Goal: Task Accomplishment & Management: Use online tool/utility

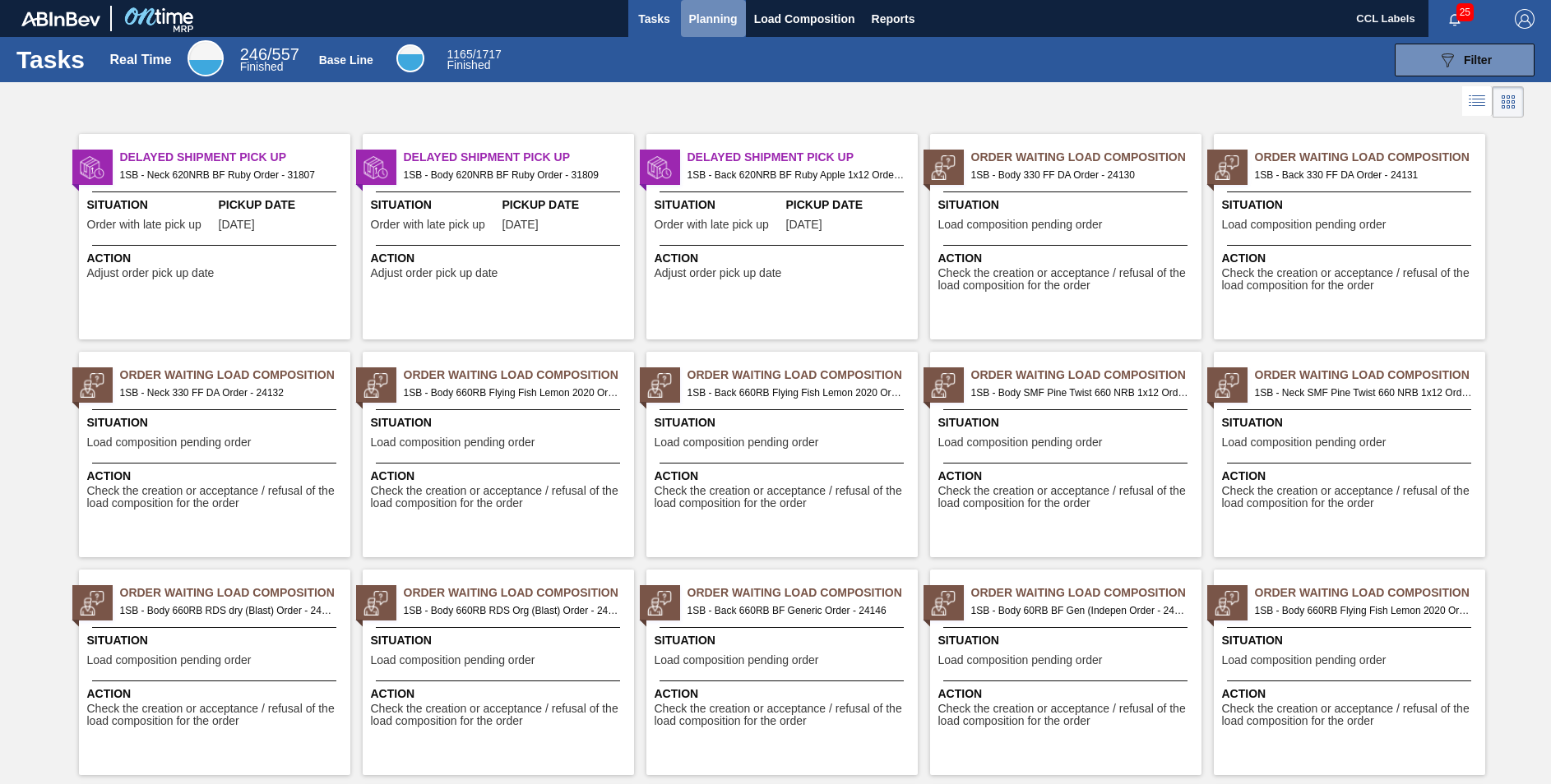
click at [732, 9] on span "Planning" at bounding box center [714, 19] width 48 height 20
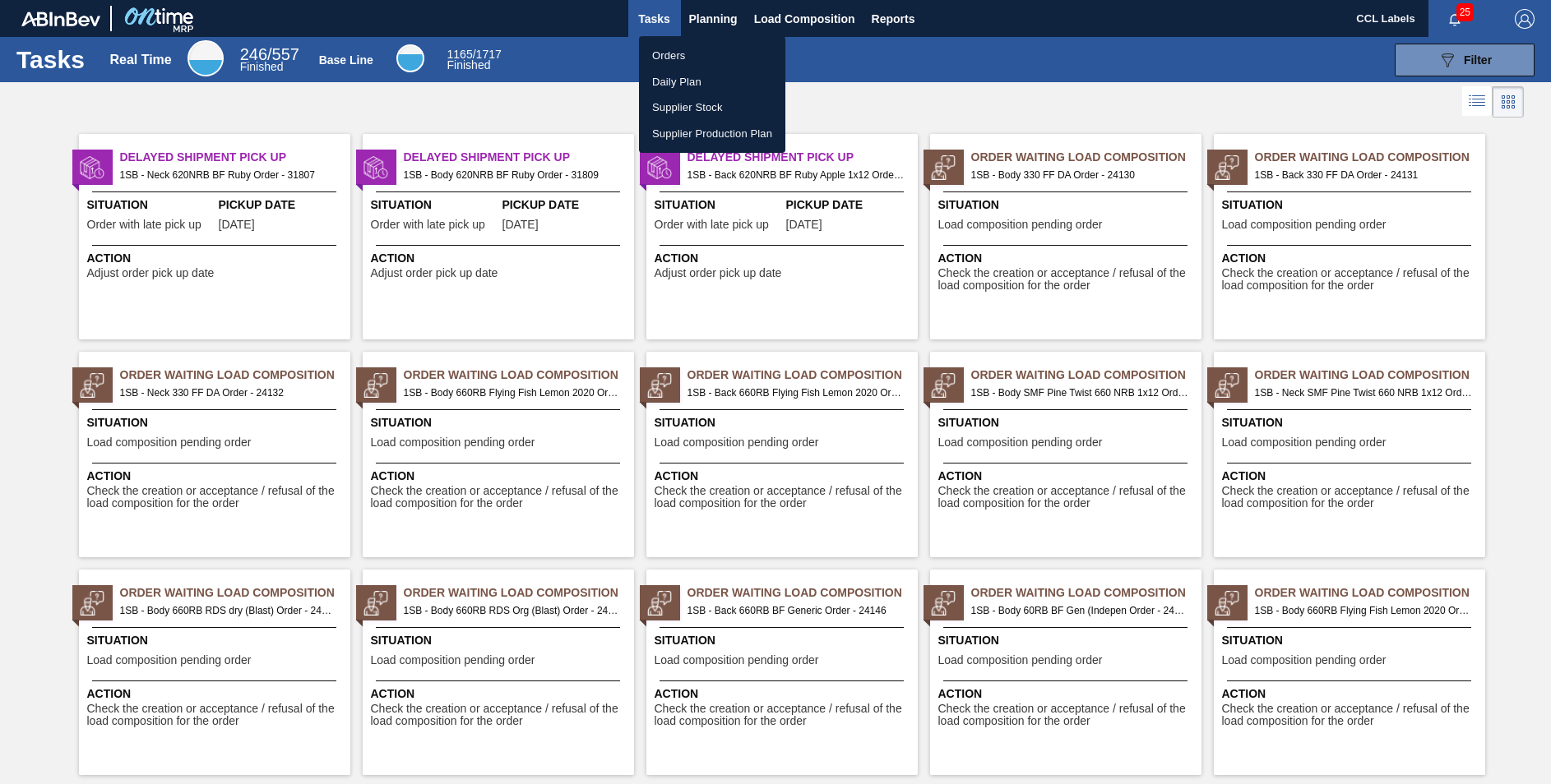
click at [711, 19] on div at bounding box center [776, 392] width 1551 height 784
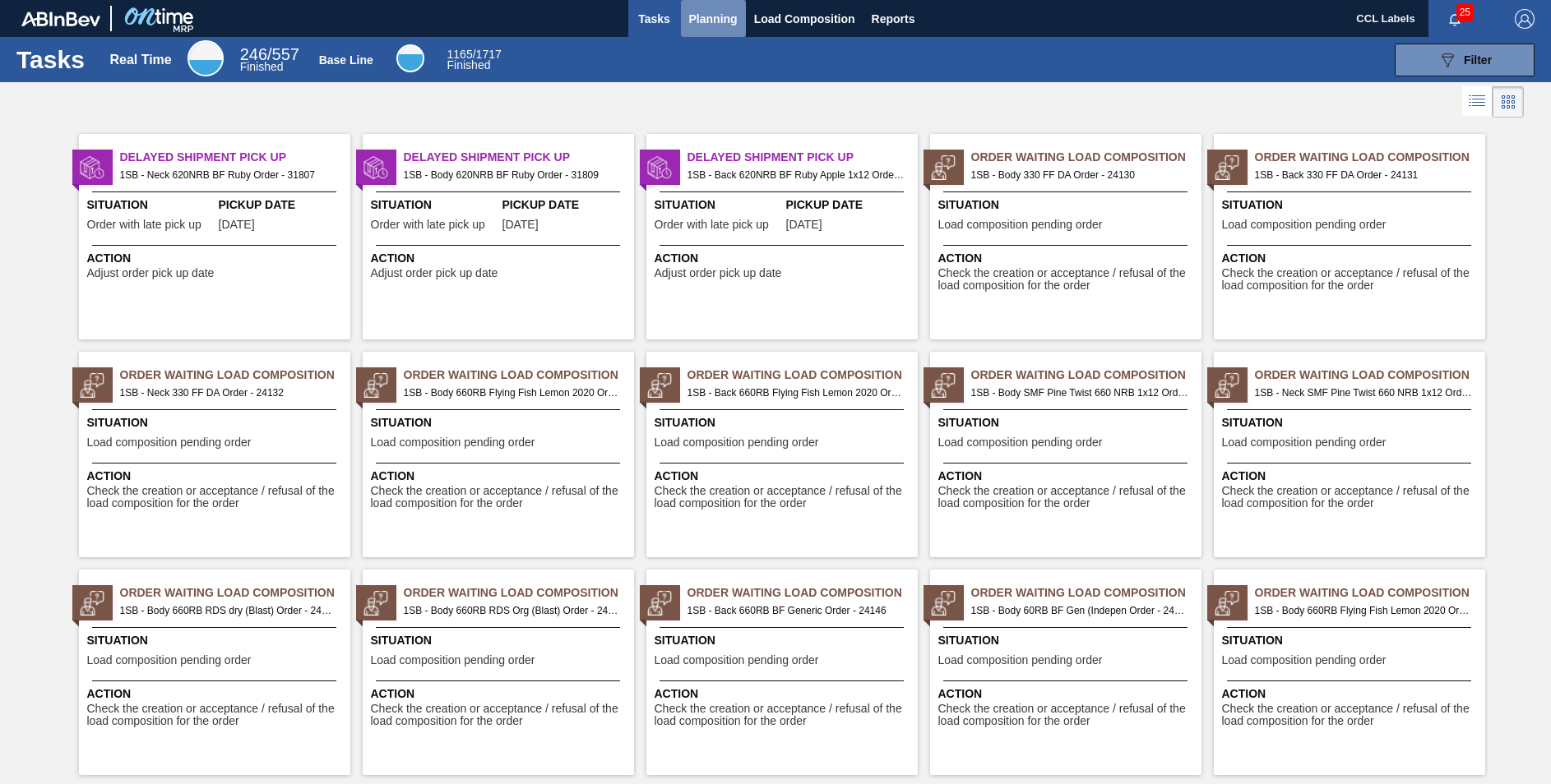
click at [697, 15] on span "Planning" at bounding box center [714, 19] width 48 height 20
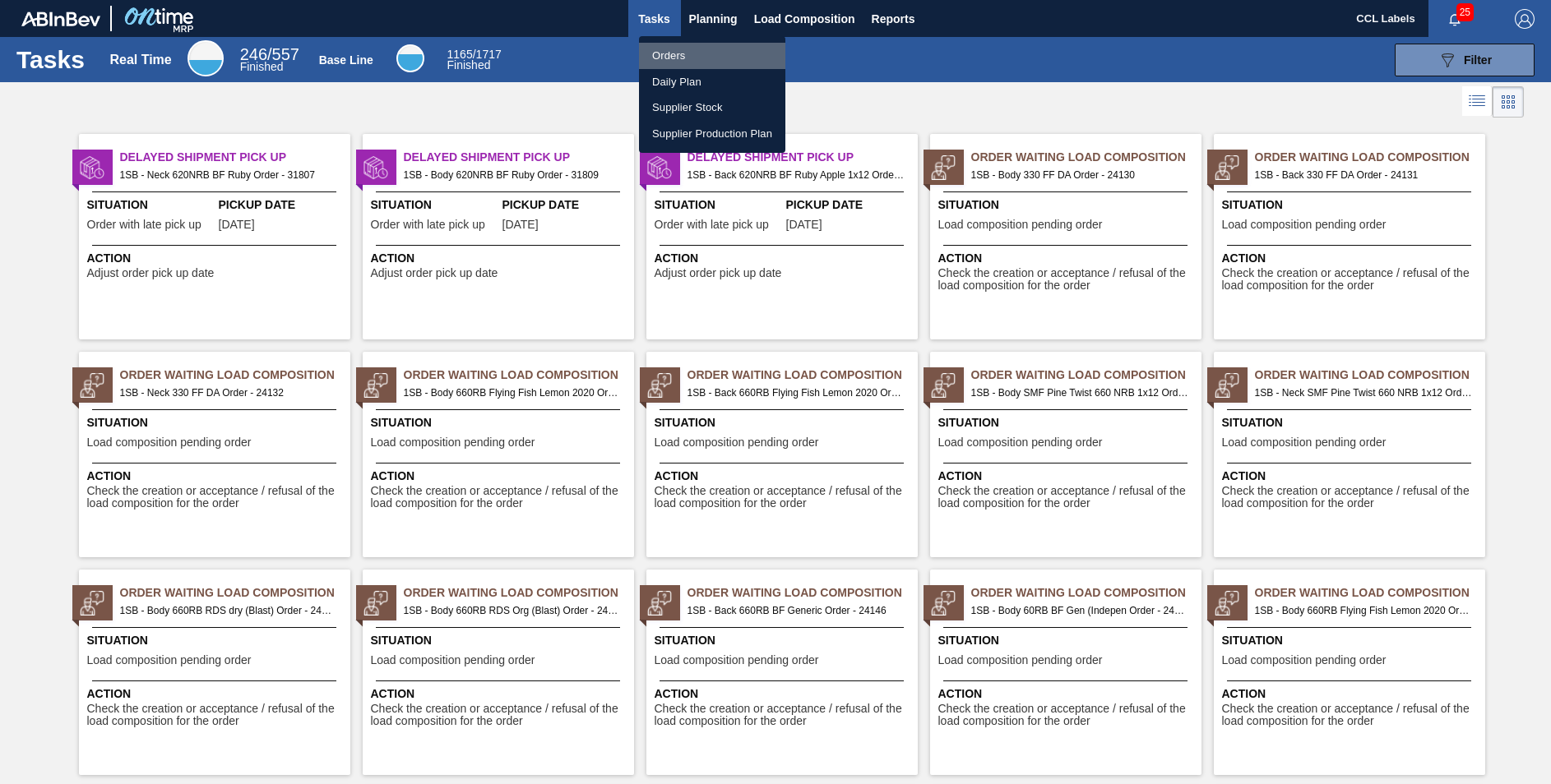
click at [665, 53] on li "Orders" at bounding box center [713, 55] width 147 height 26
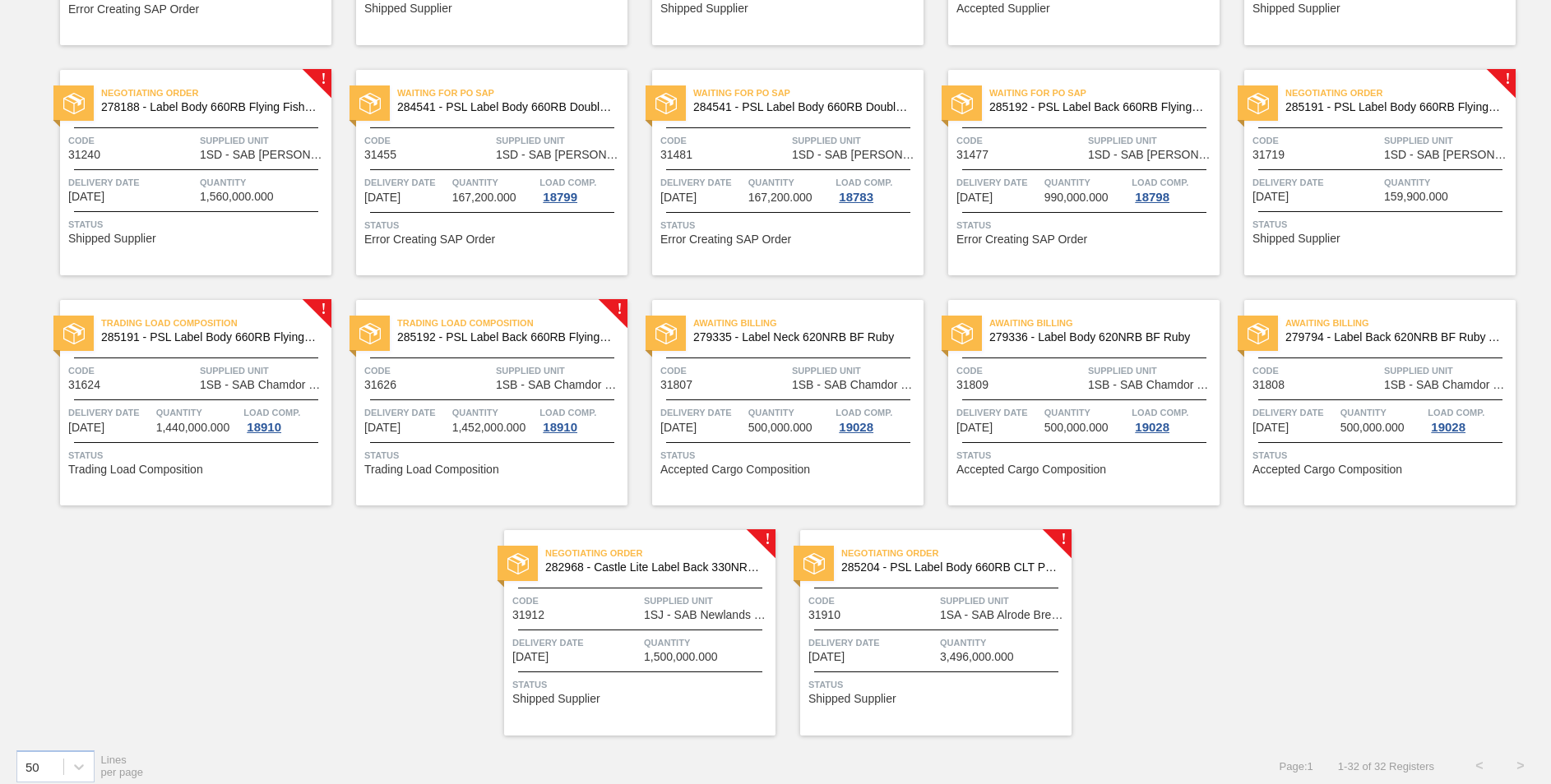
scroll to position [1009, 0]
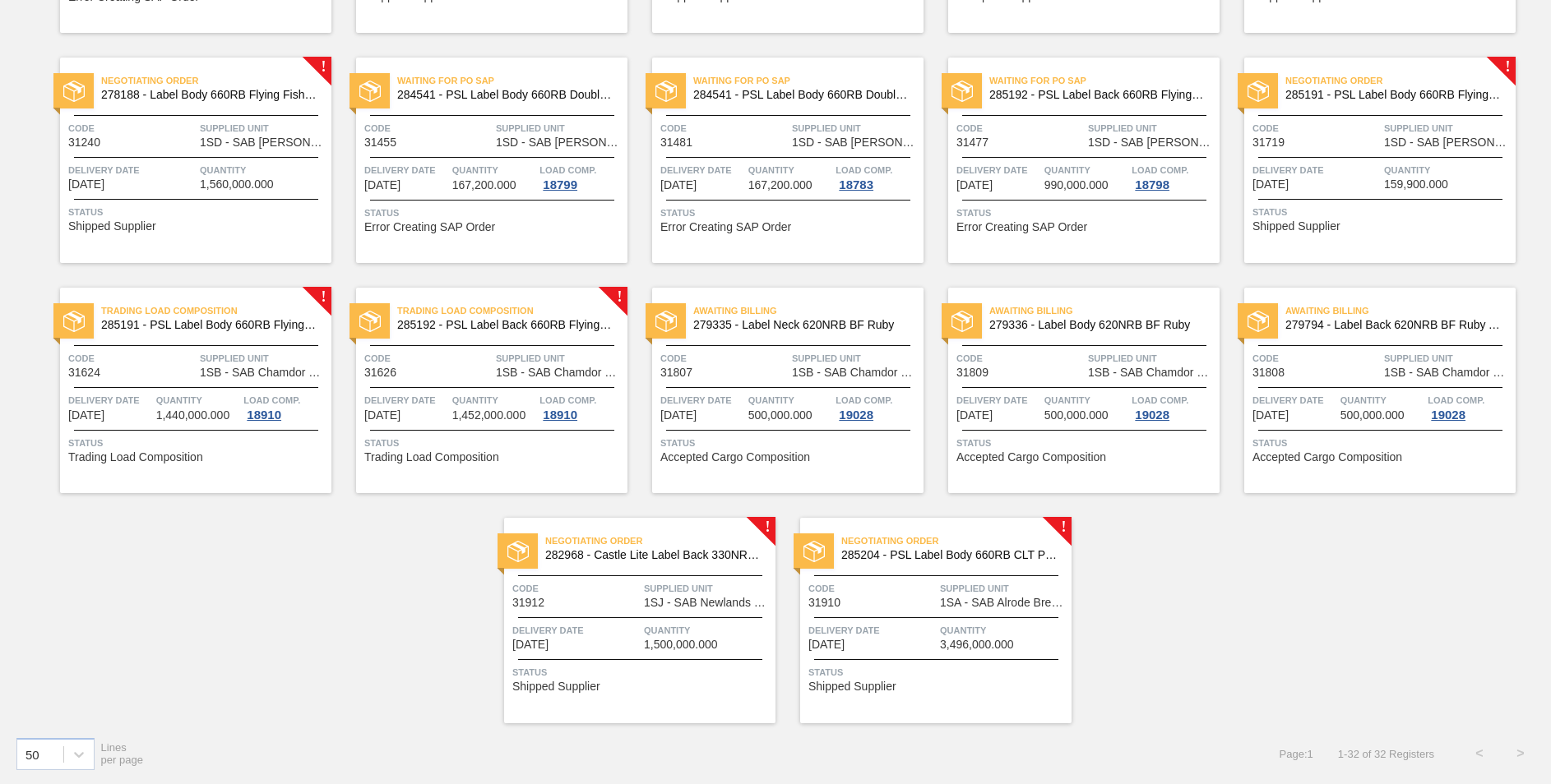
click at [662, 559] on span "282968 - Castle Lite Label Back 330NRB Booster 1" at bounding box center [654, 555] width 217 height 13
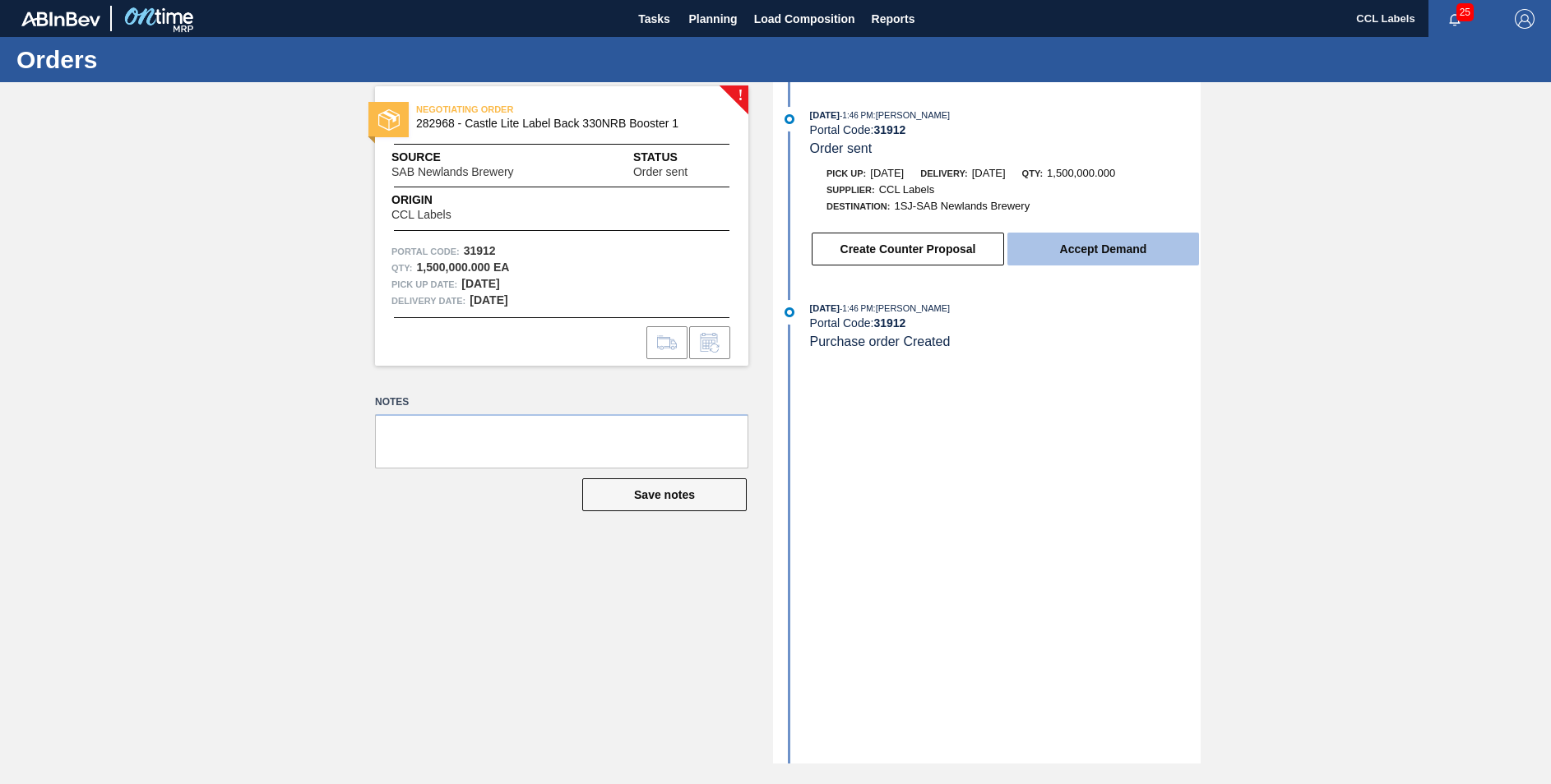
click at [1095, 244] on button "Accept Demand" at bounding box center [1104, 249] width 191 height 33
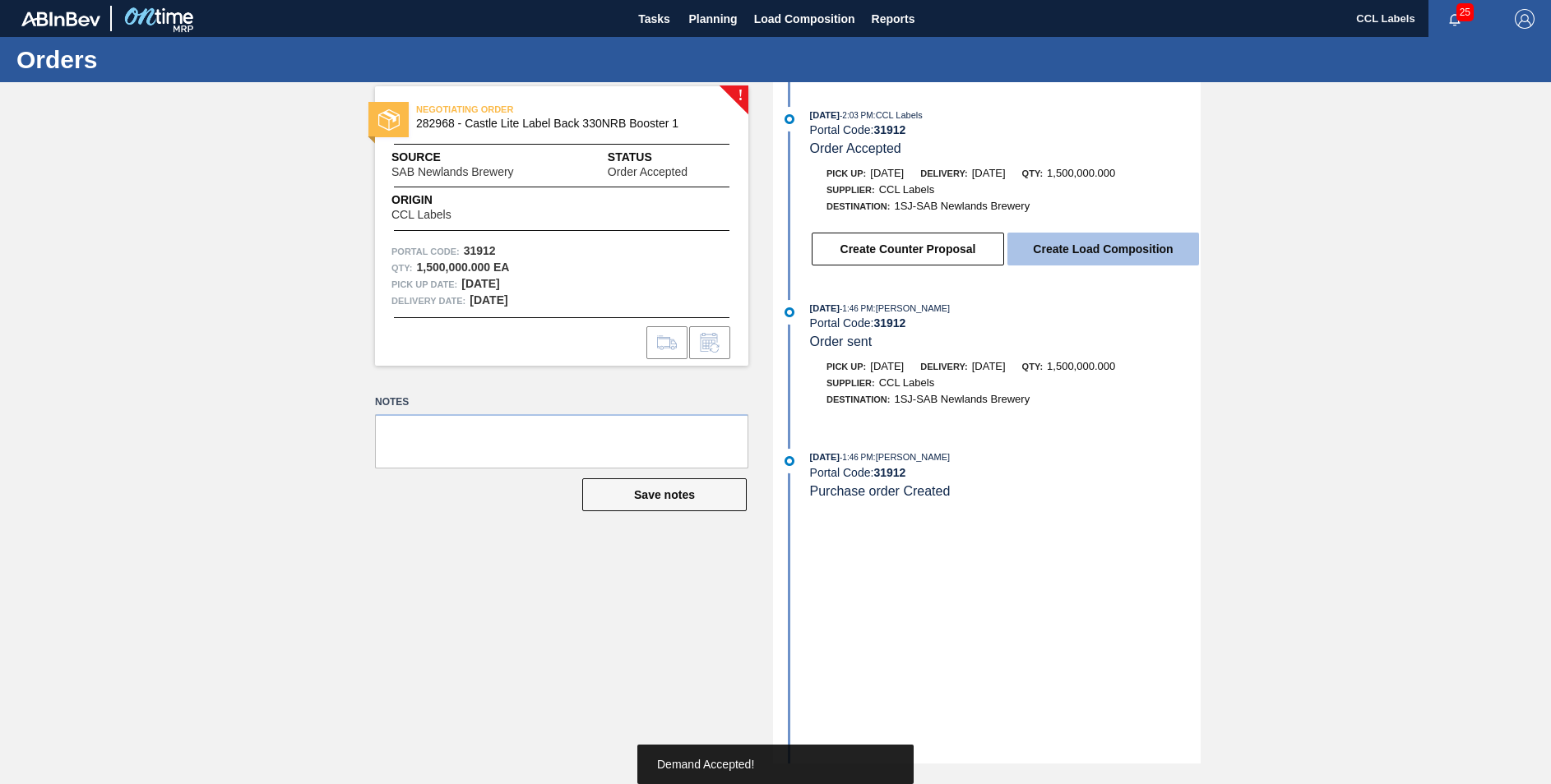
click at [1106, 242] on button "Create Load Composition" at bounding box center [1104, 249] width 191 height 33
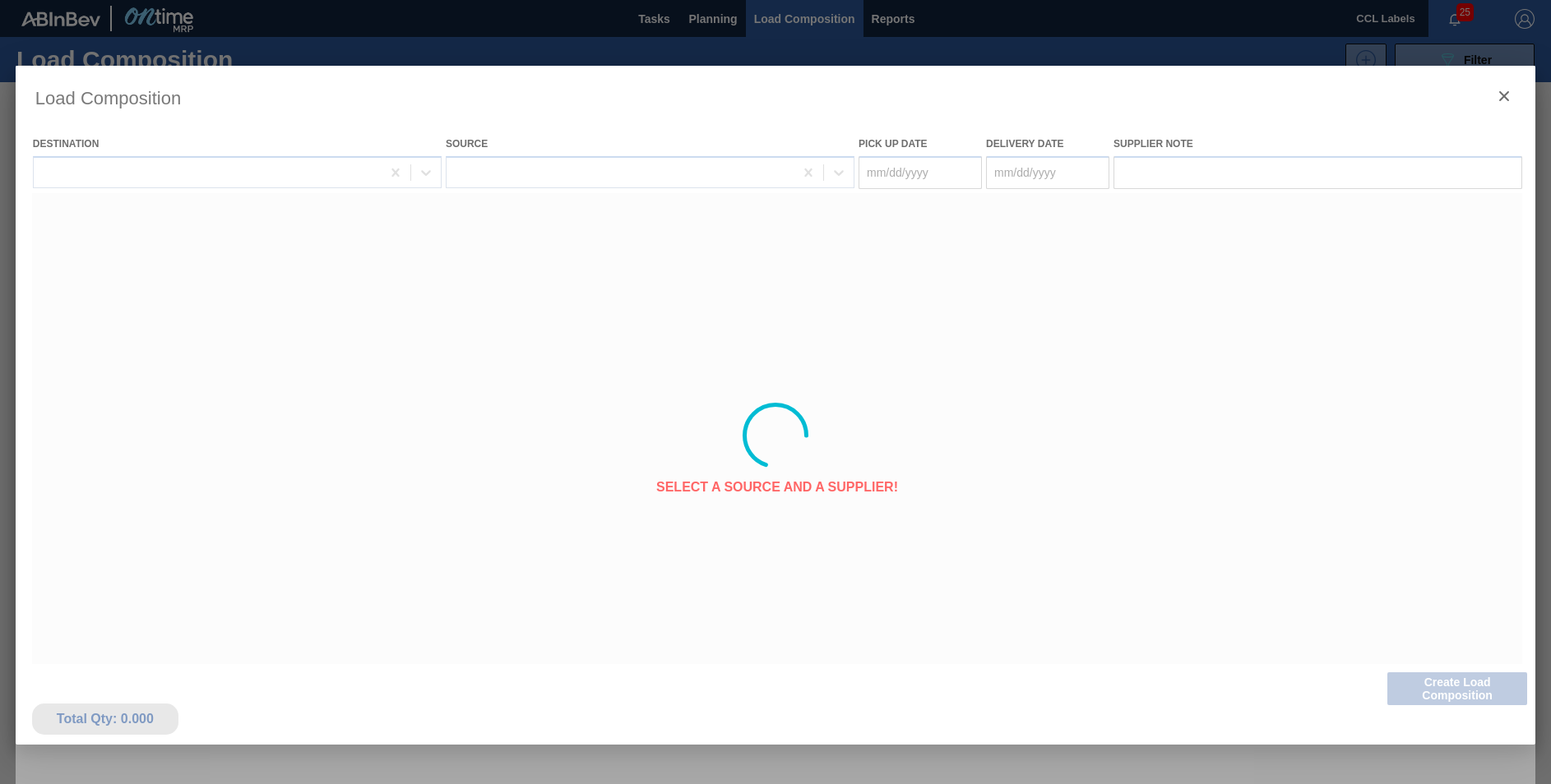
type Date "[DATE]"
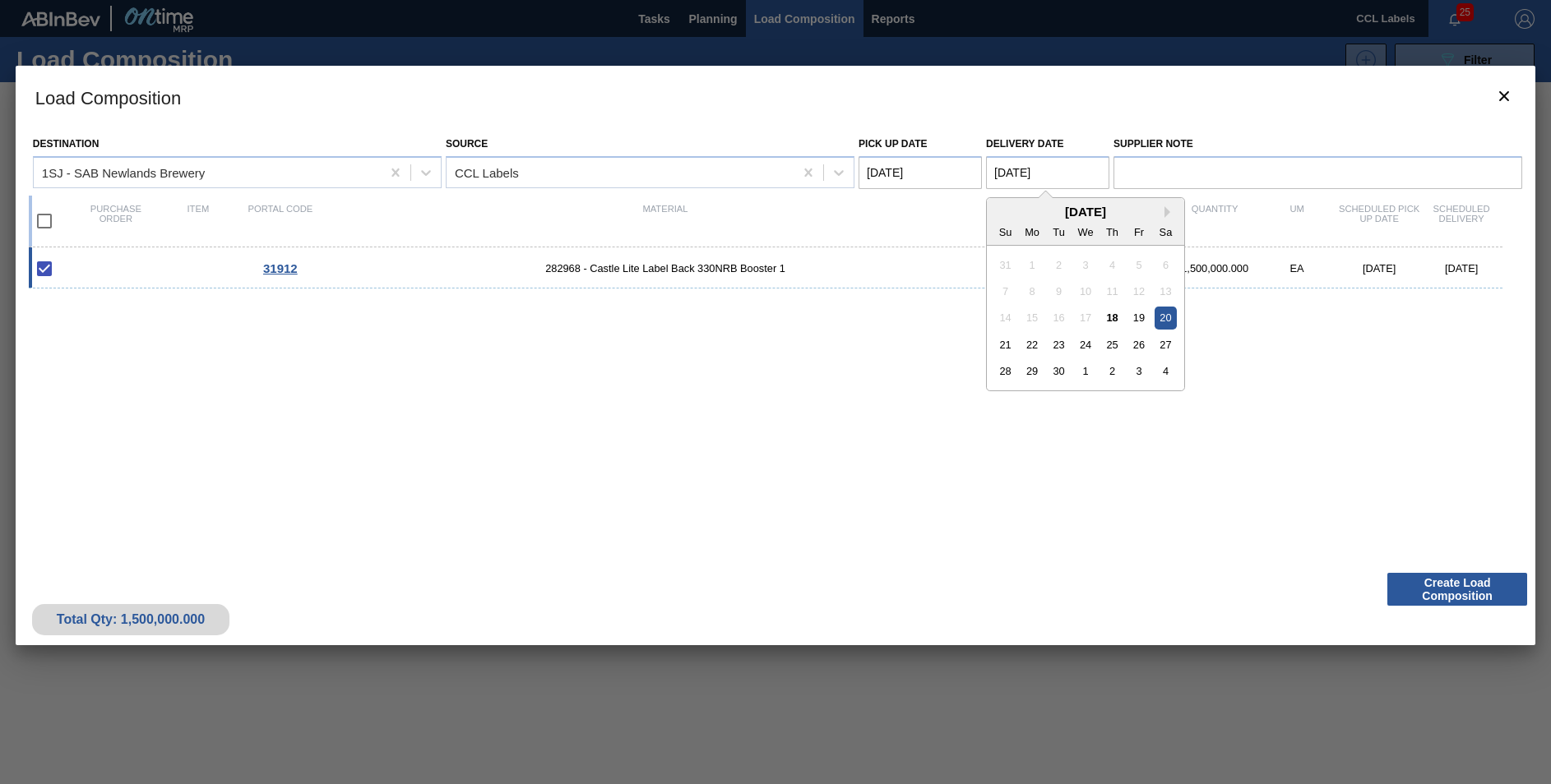
click at [1018, 174] on Date "[DATE]" at bounding box center [1048, 173] width 123 height 33
click at [1039, 341] on div "22" at bounding box center [1032, 344] width 22 height 22
type Date "[DATE]"
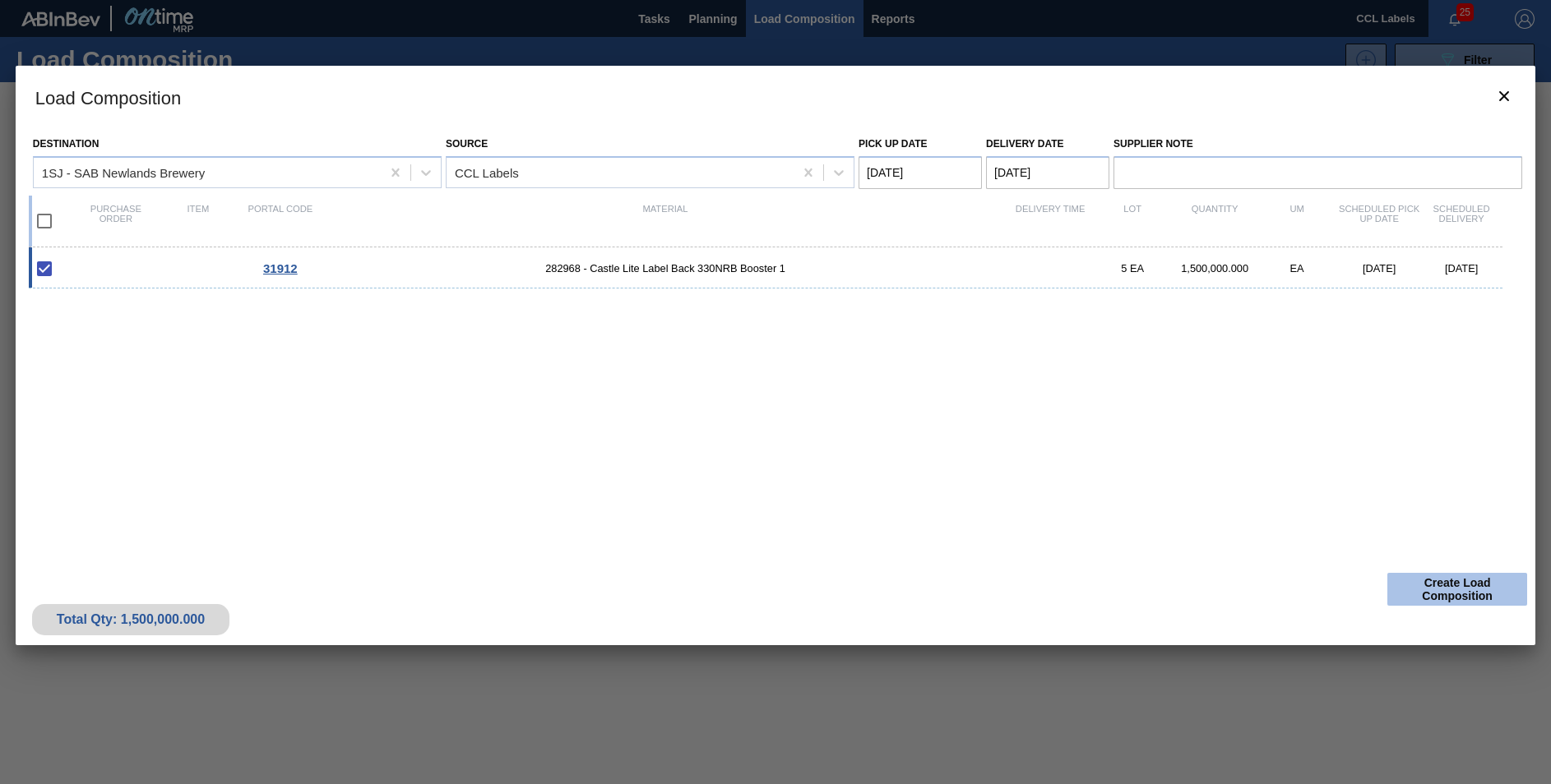
click at [1470, 594] on button "Create Load Composition" at bounding box center [1457, 589] width 140 height 33
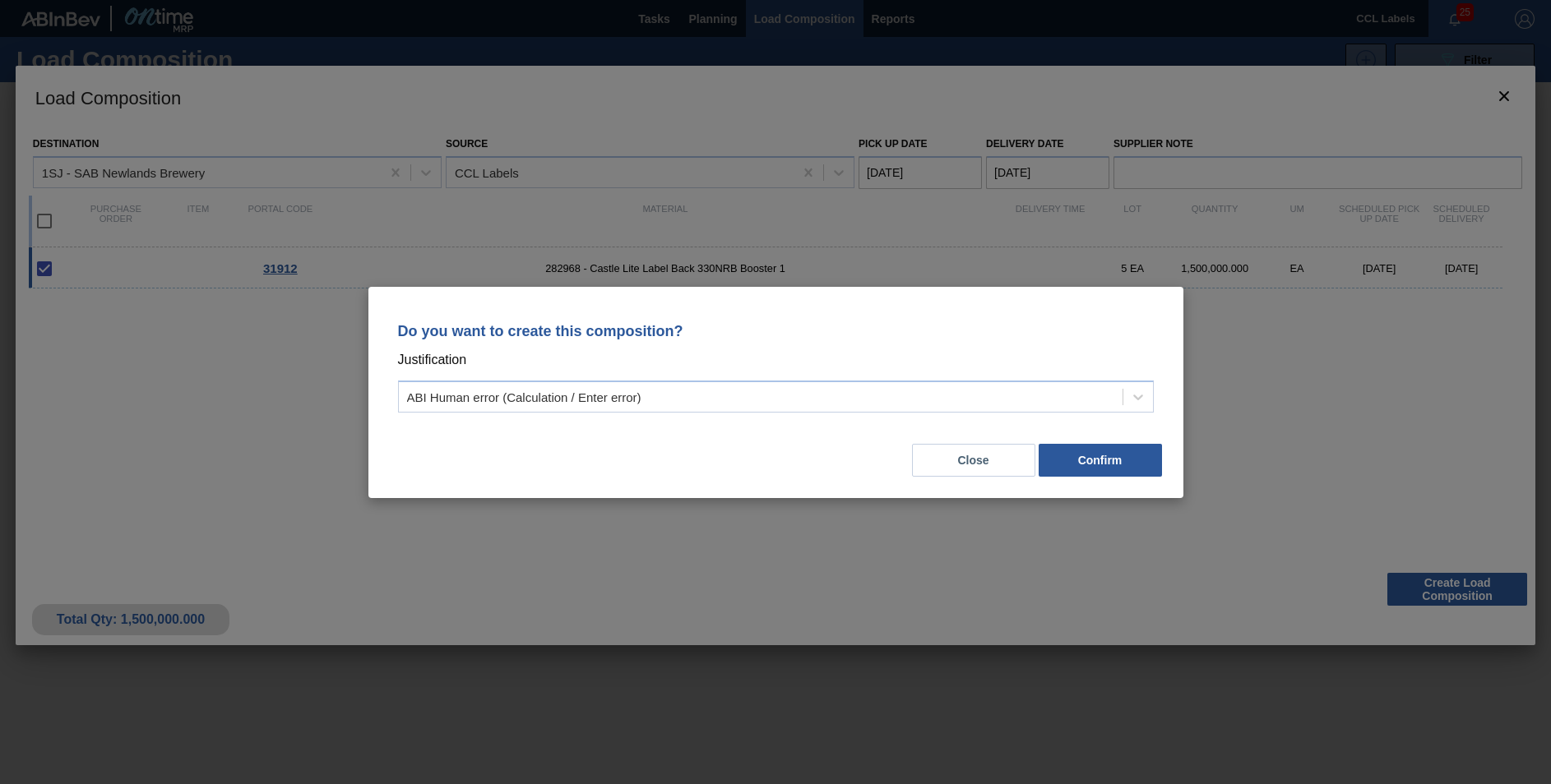
drag, startPoint x: 564, startPoint y: 395, endPoint x: 535, endPoint y: 417, distance: 36.4
click at [563, 395] on div "ABI Human error (Calculation / Enter error)" at bounding box center [524, 397] width 234 height 14
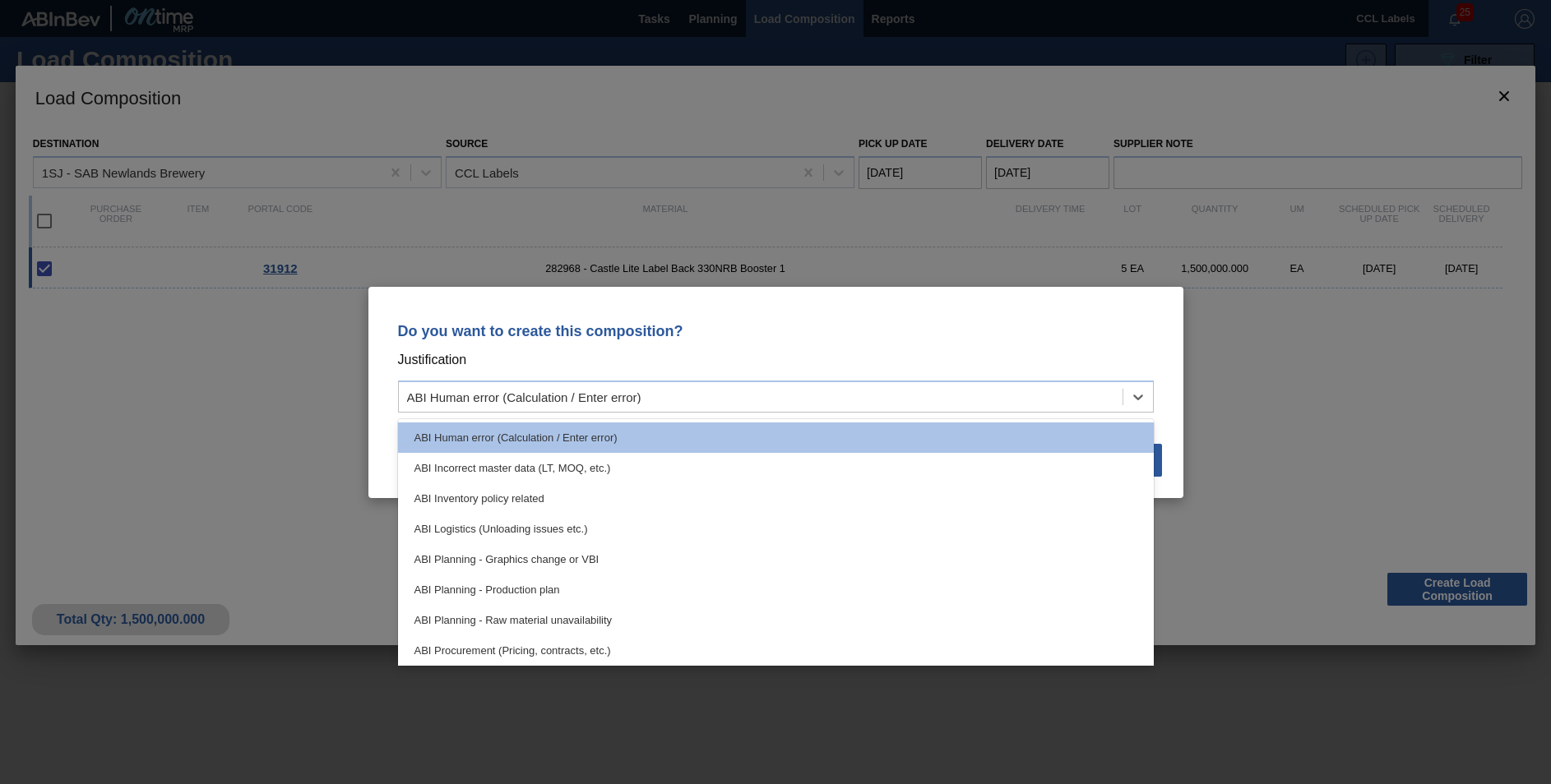
click at [506, 588] on div "ABI Planning - Production plan" at bounding box center [776, 590] width 756 height 30
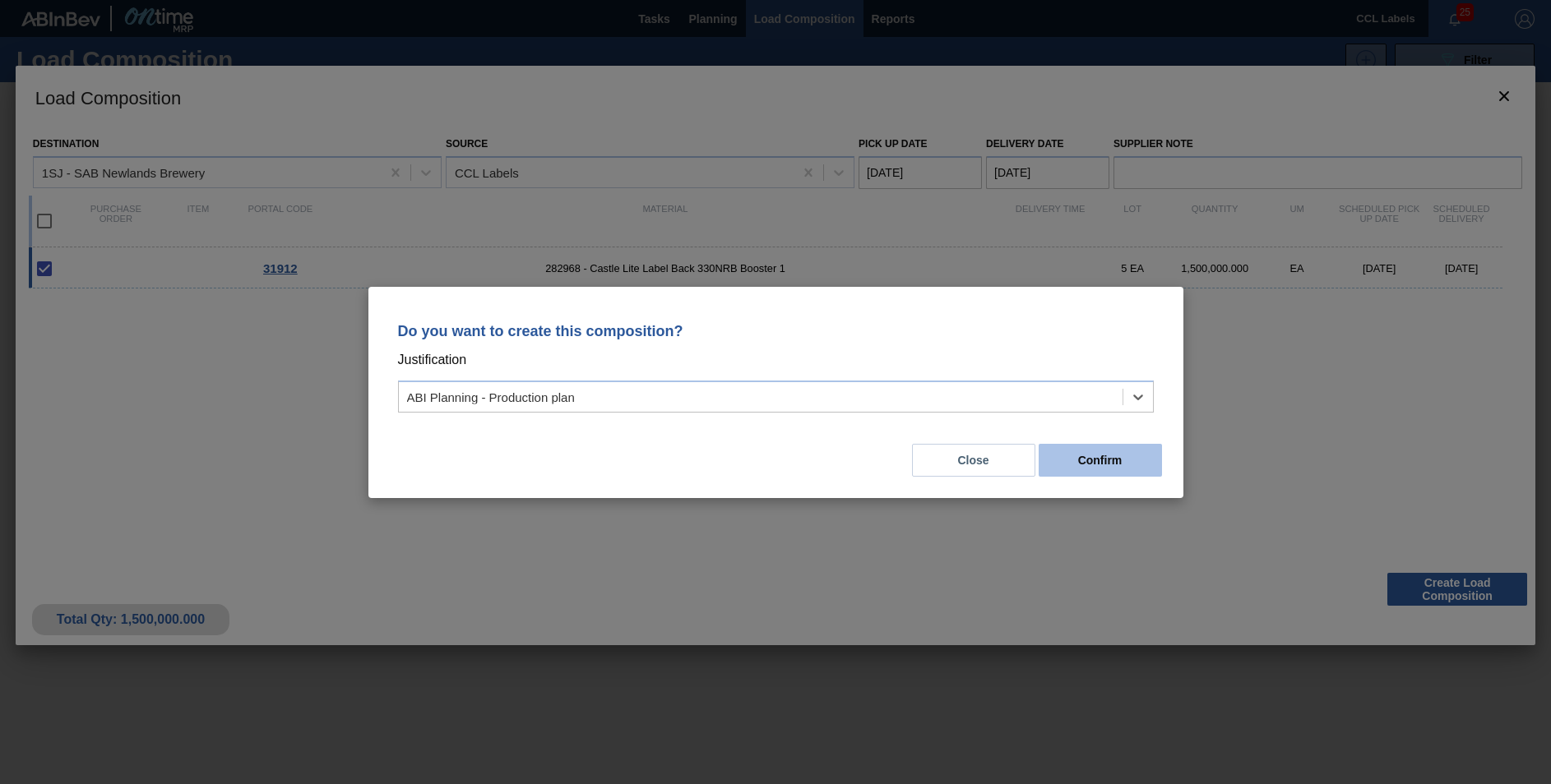
click at [1129, 461] on button "Confirm" at bounding box center [1100, 460] width 123 height 33
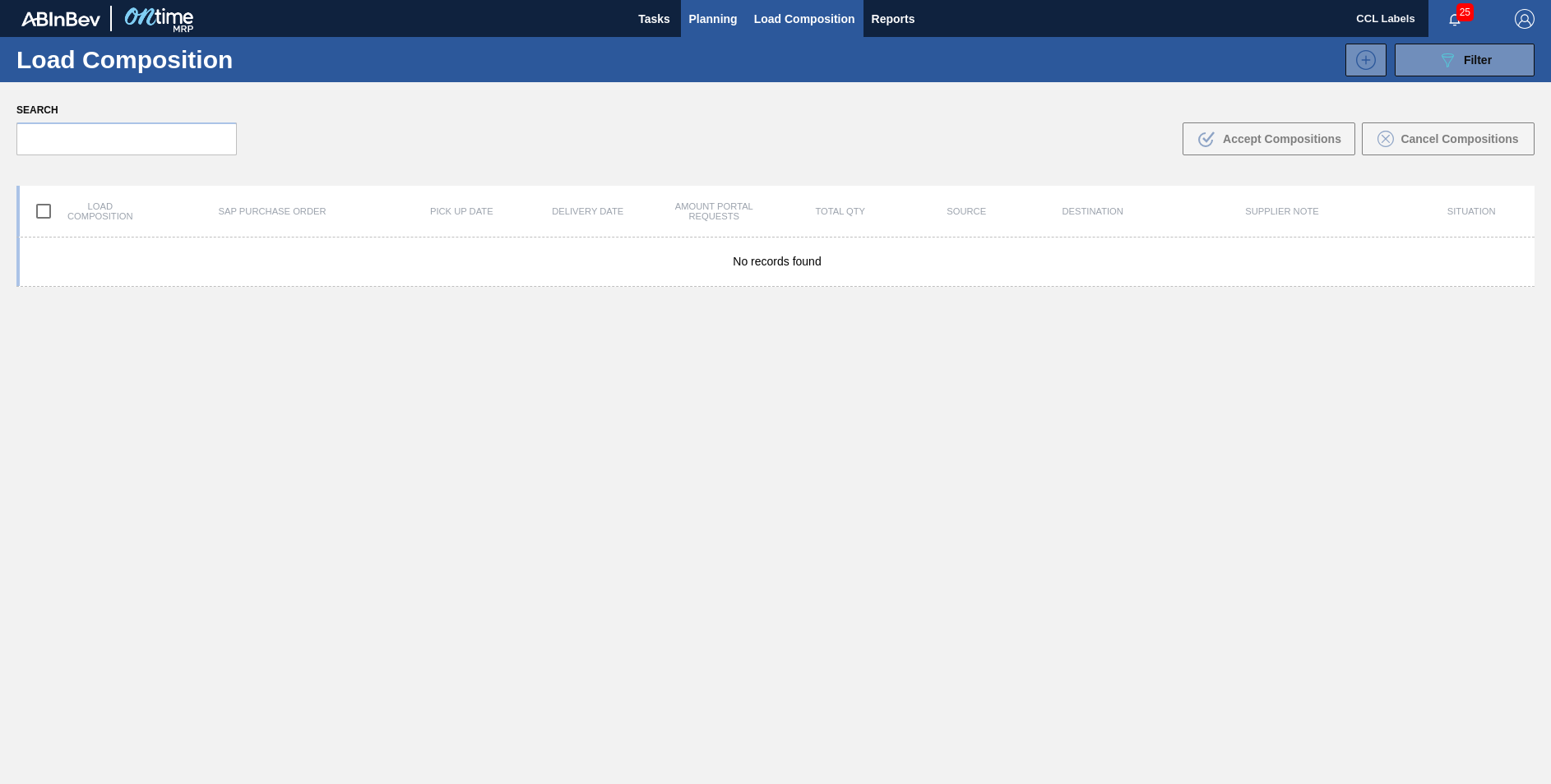
click at [703, 13] on span "Planning" at bounding box center [714, 19] width 48 height 20
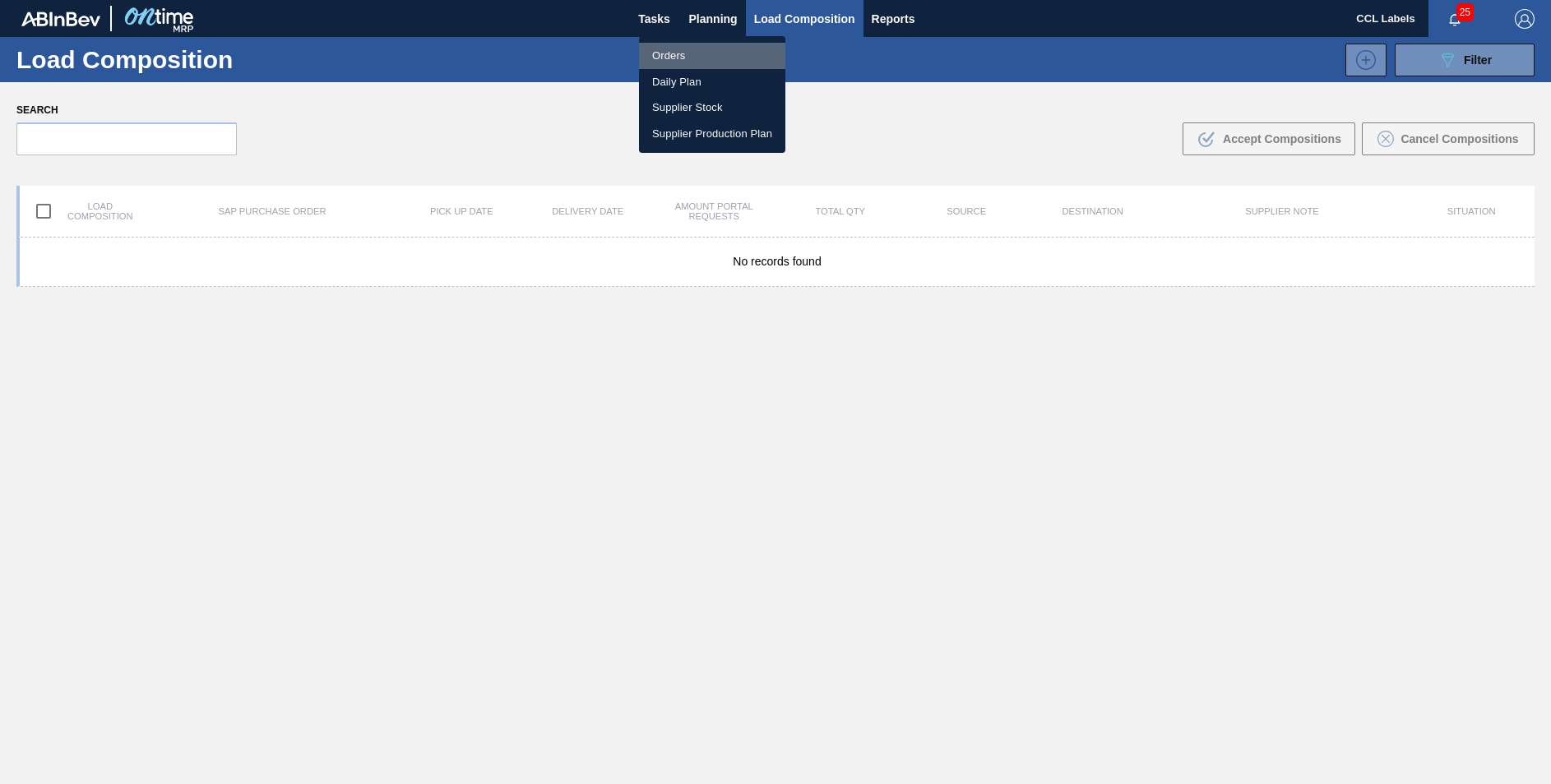
drag, startPoint x: 662, startPoint y: 55, endPoint x: 697, endPoint y: 55, distance: 35.0
click at [664, 56] on li "Orders" at bounding box center [713, 55] width 147 height 26
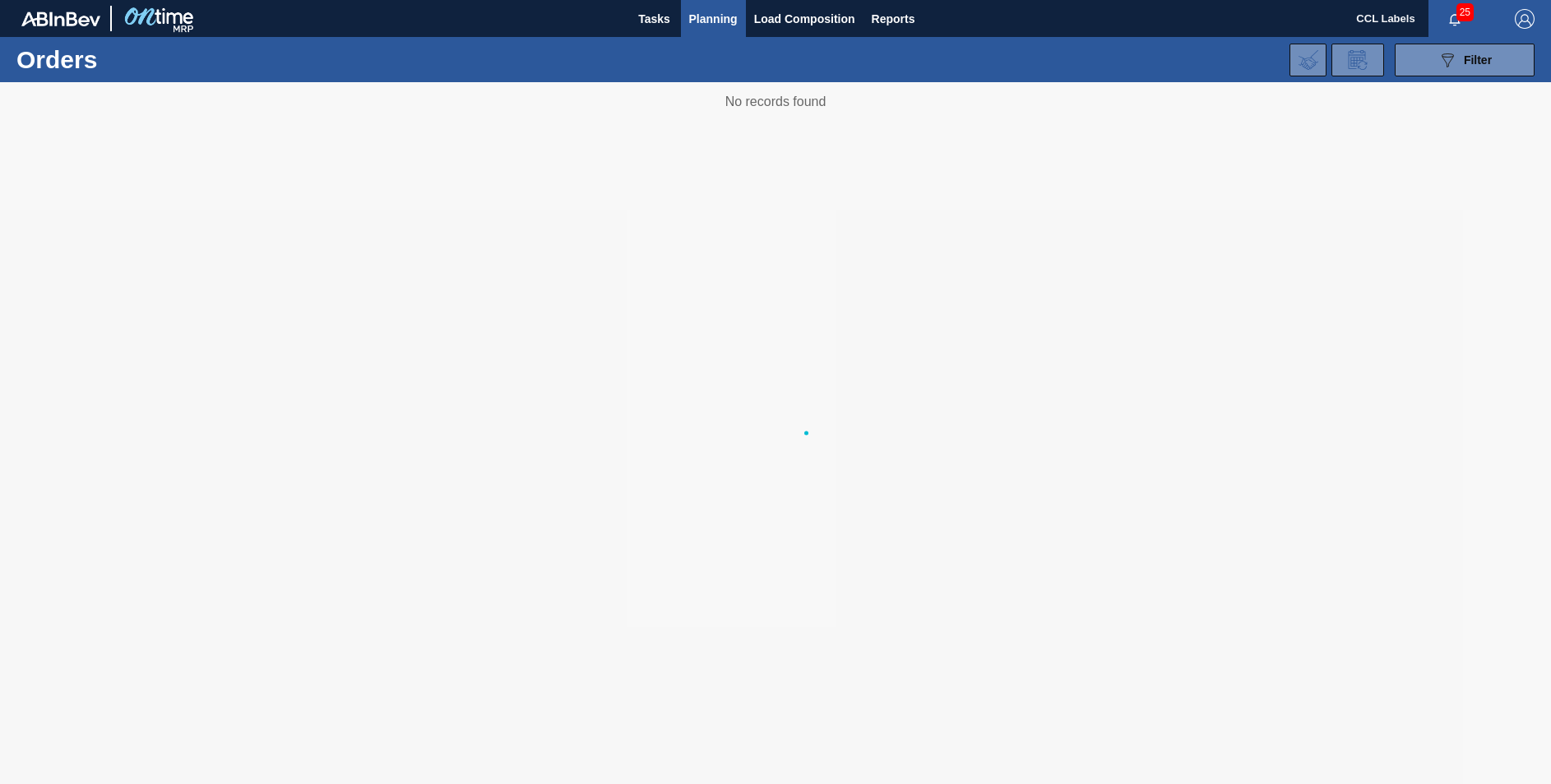
click at [697, 55] on div "089F7B8B-B2A5-4AFE-B5C0-19BA573D28AC Filter Portal Order Code PO SAP Code Step …" at bounding box center [902, 60] width 1282 height 49
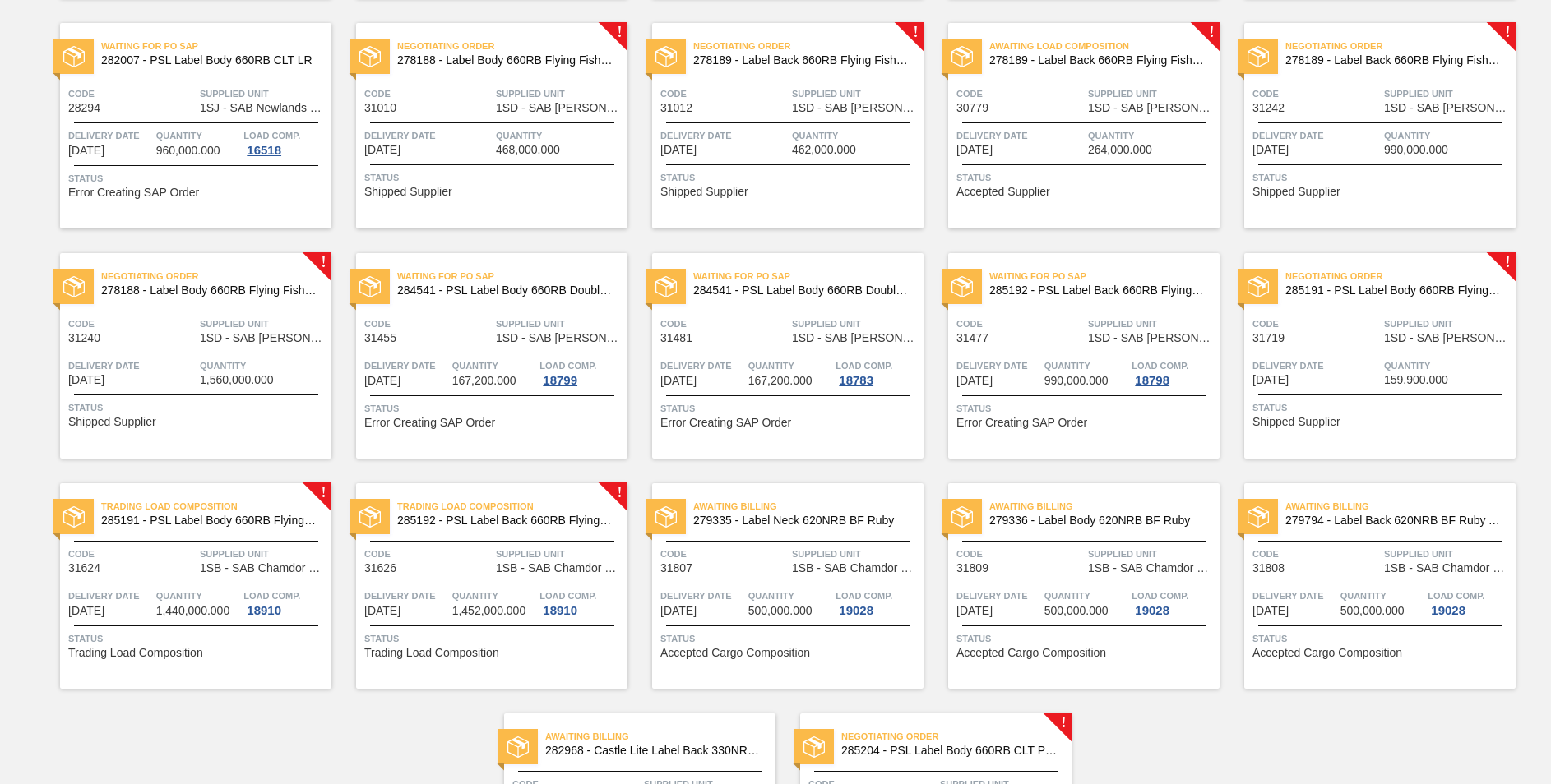
scroll to position [1009, 0]
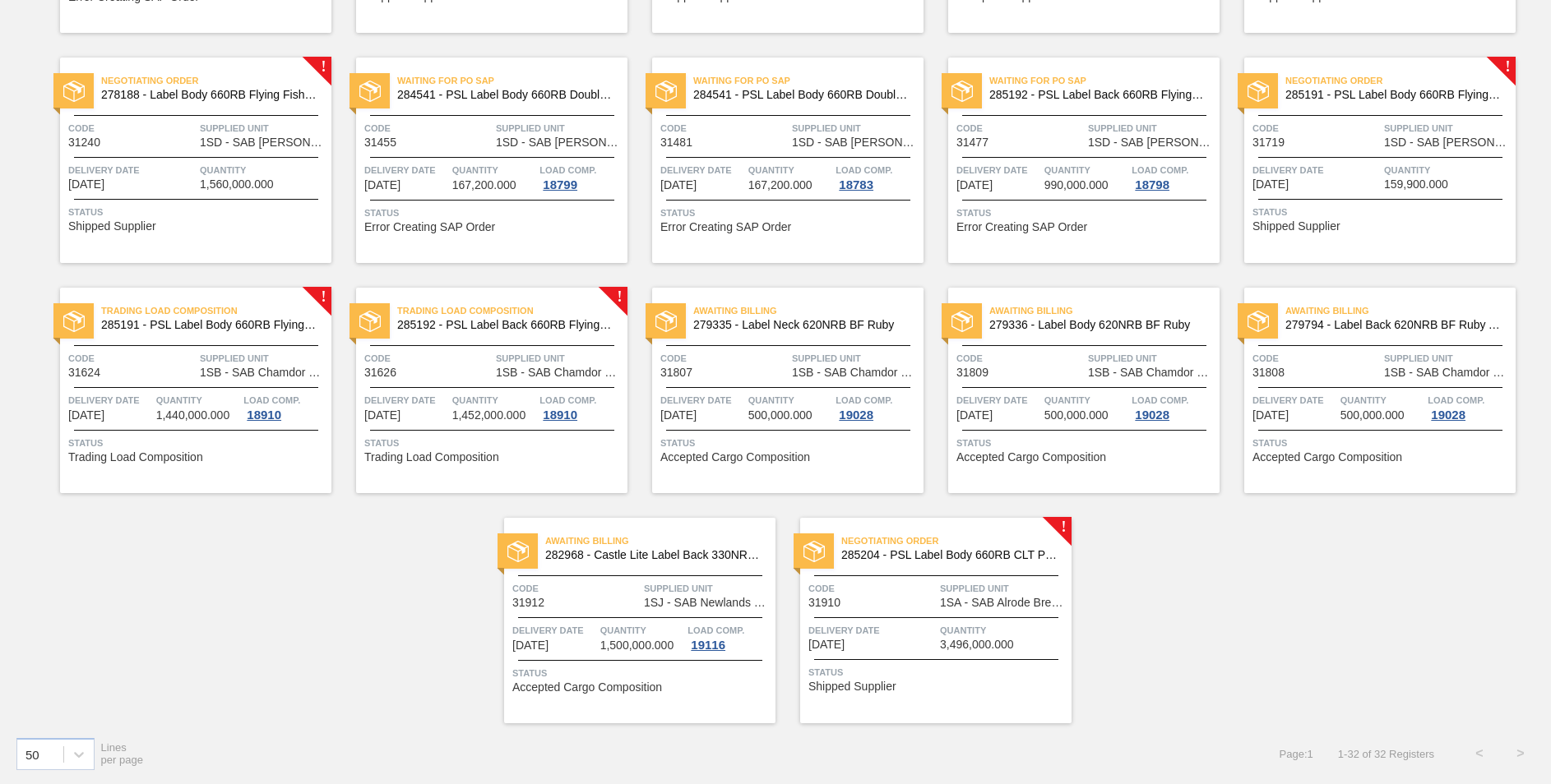
click at [1009, 550] on span "285204 - PSL Label Body 660RB CLT PU 25" at bounding box center [950, 555] width 217 height 13
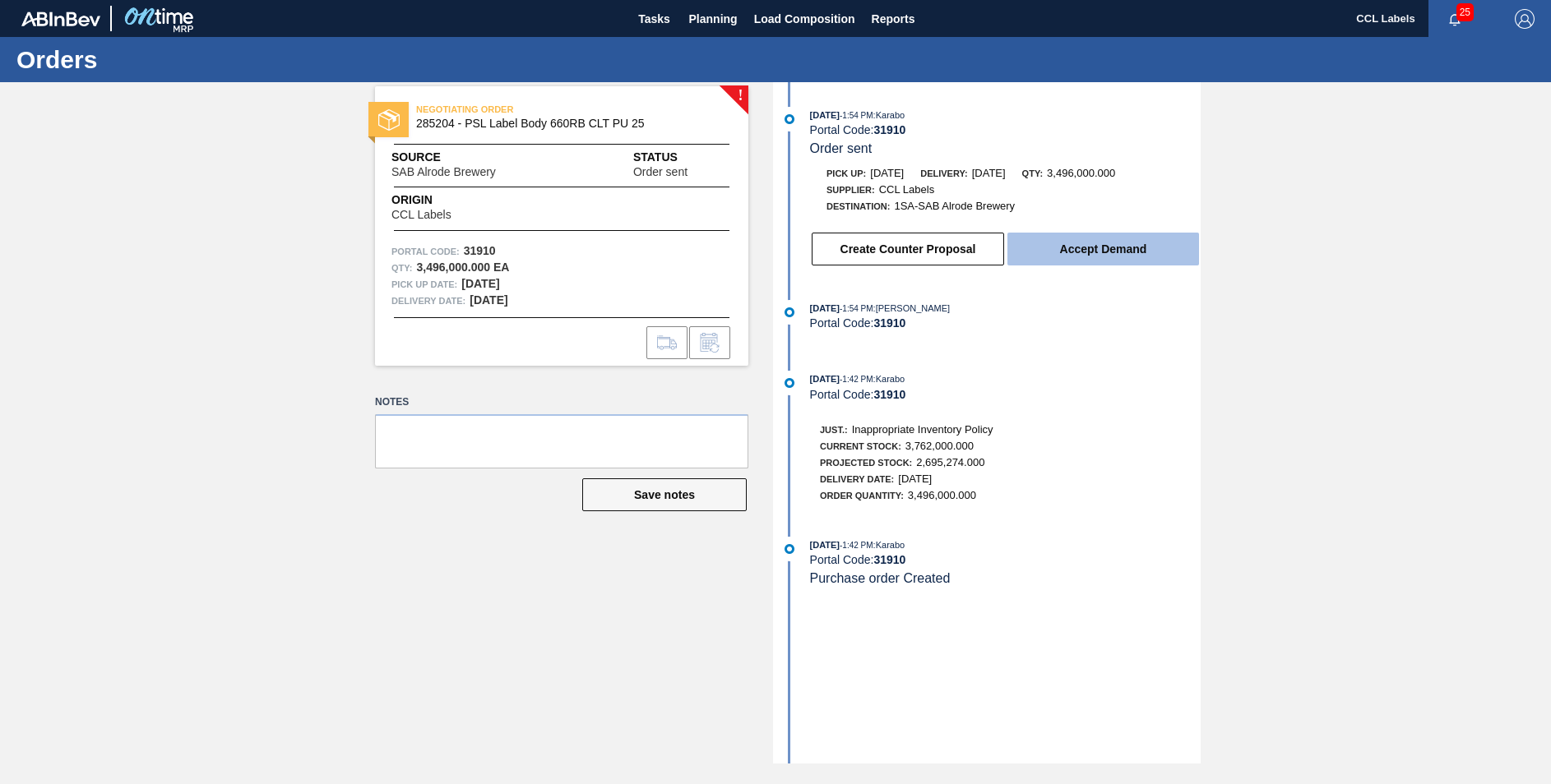
click at [1081, 252] on button "Accept Demand" at bounding box center [1104, 249] width 191 height 33
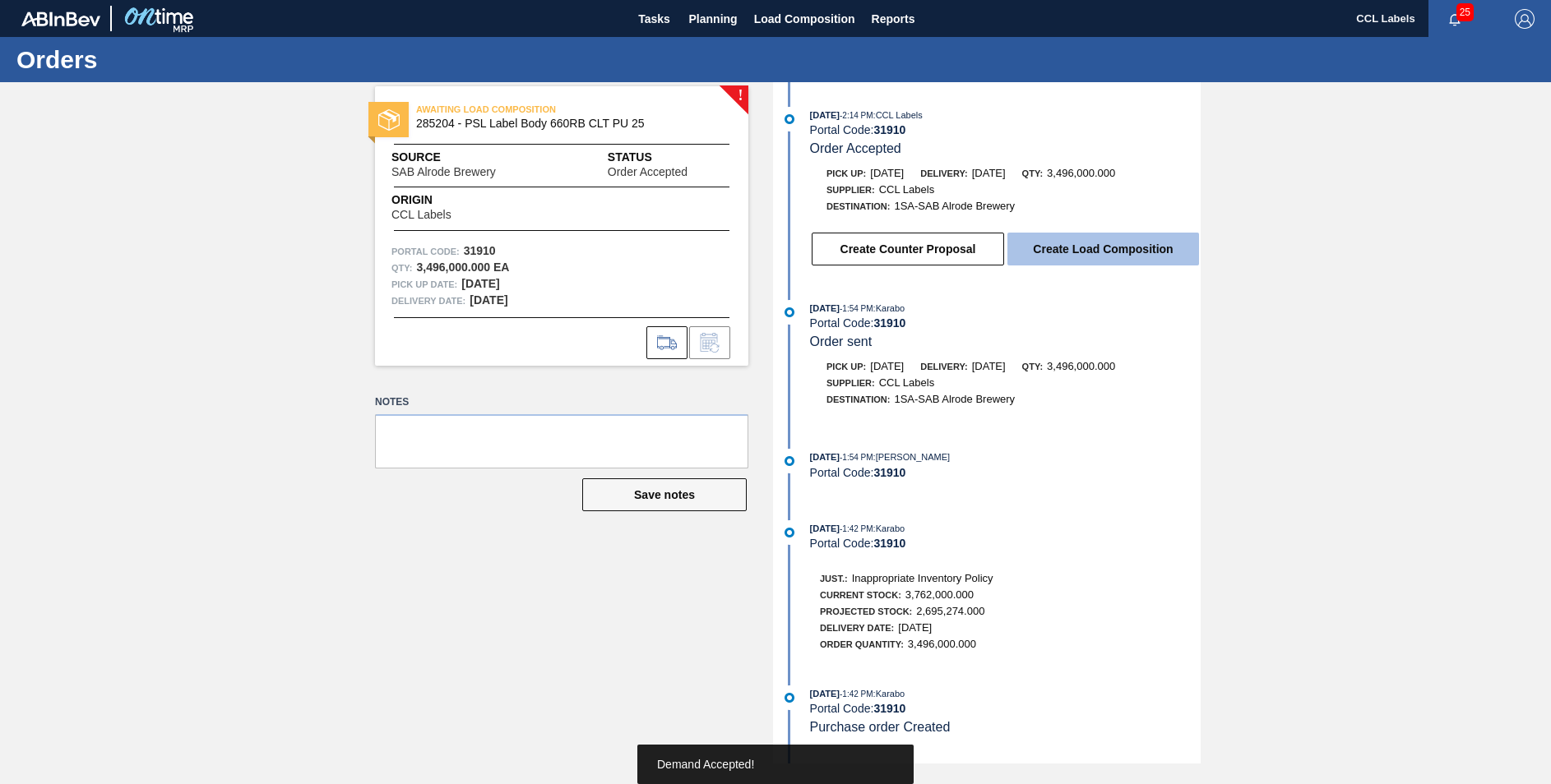
click at [1080, 252] on button "Create Load Composition" at bounding box center [1104, 249] width 191 height 33
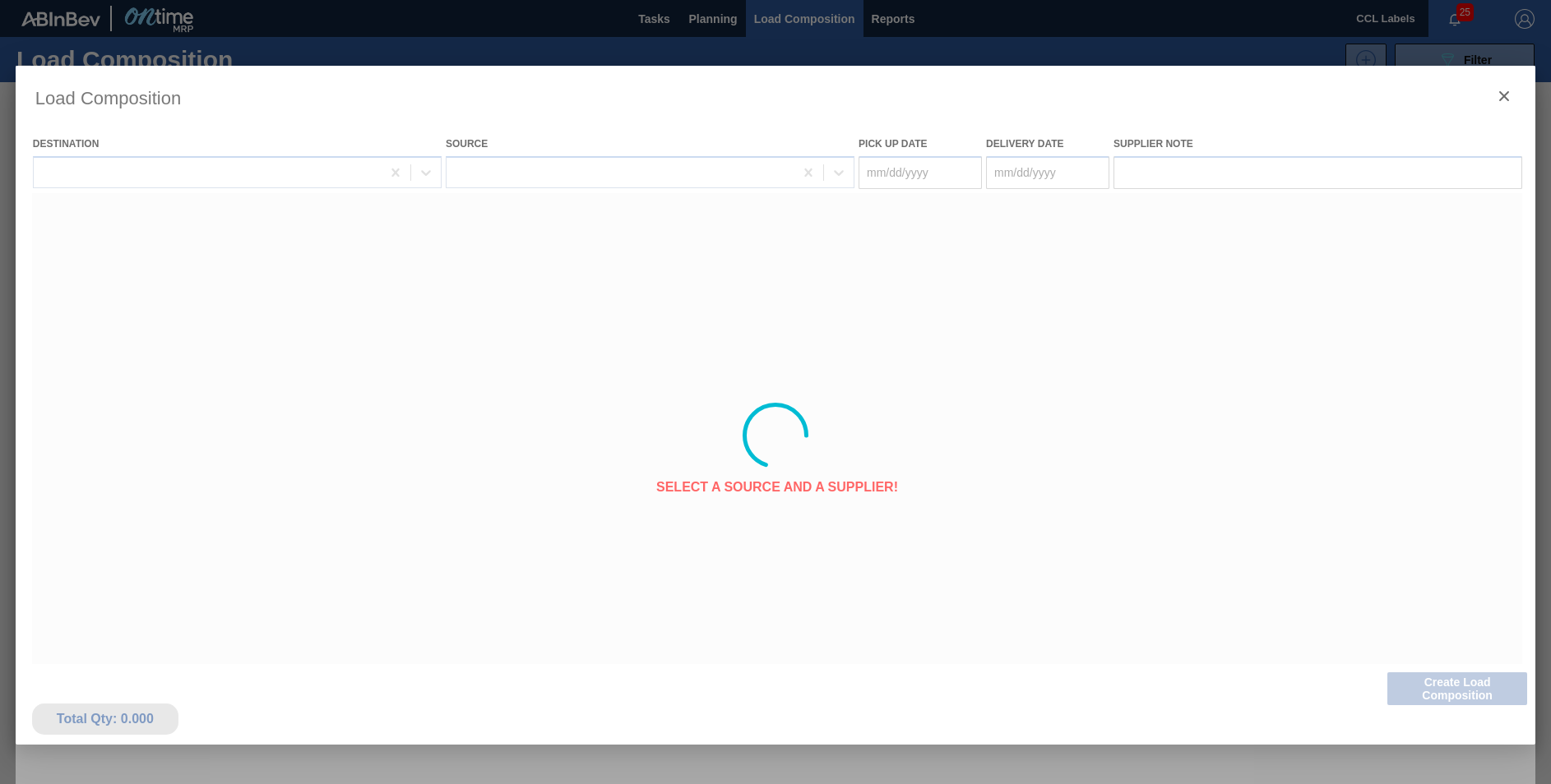
type Date "[DATE]"
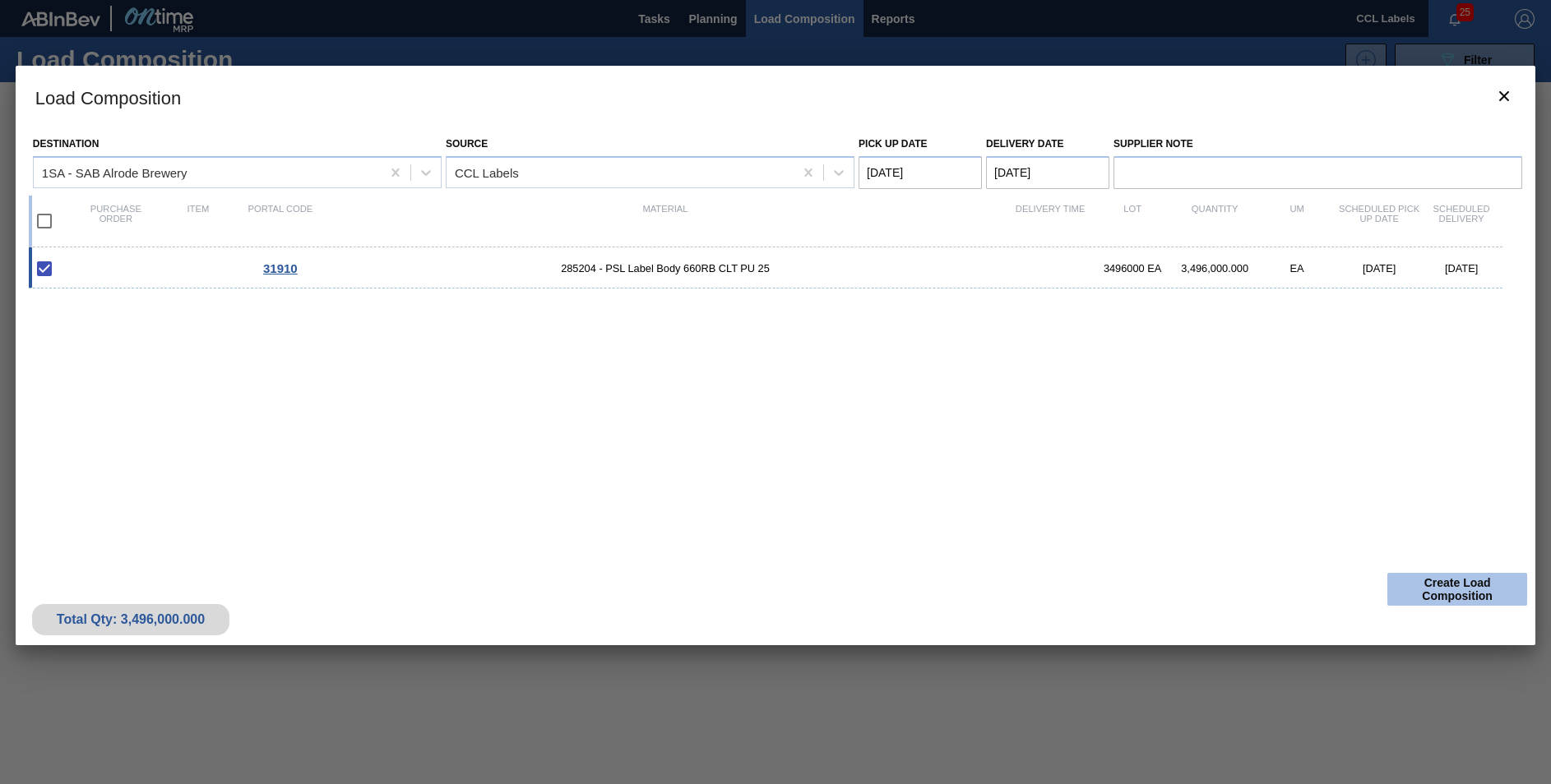
click at [1469, 594] on button "Create Load Composition" at bounding box center [1457, 589] width 140 height 33
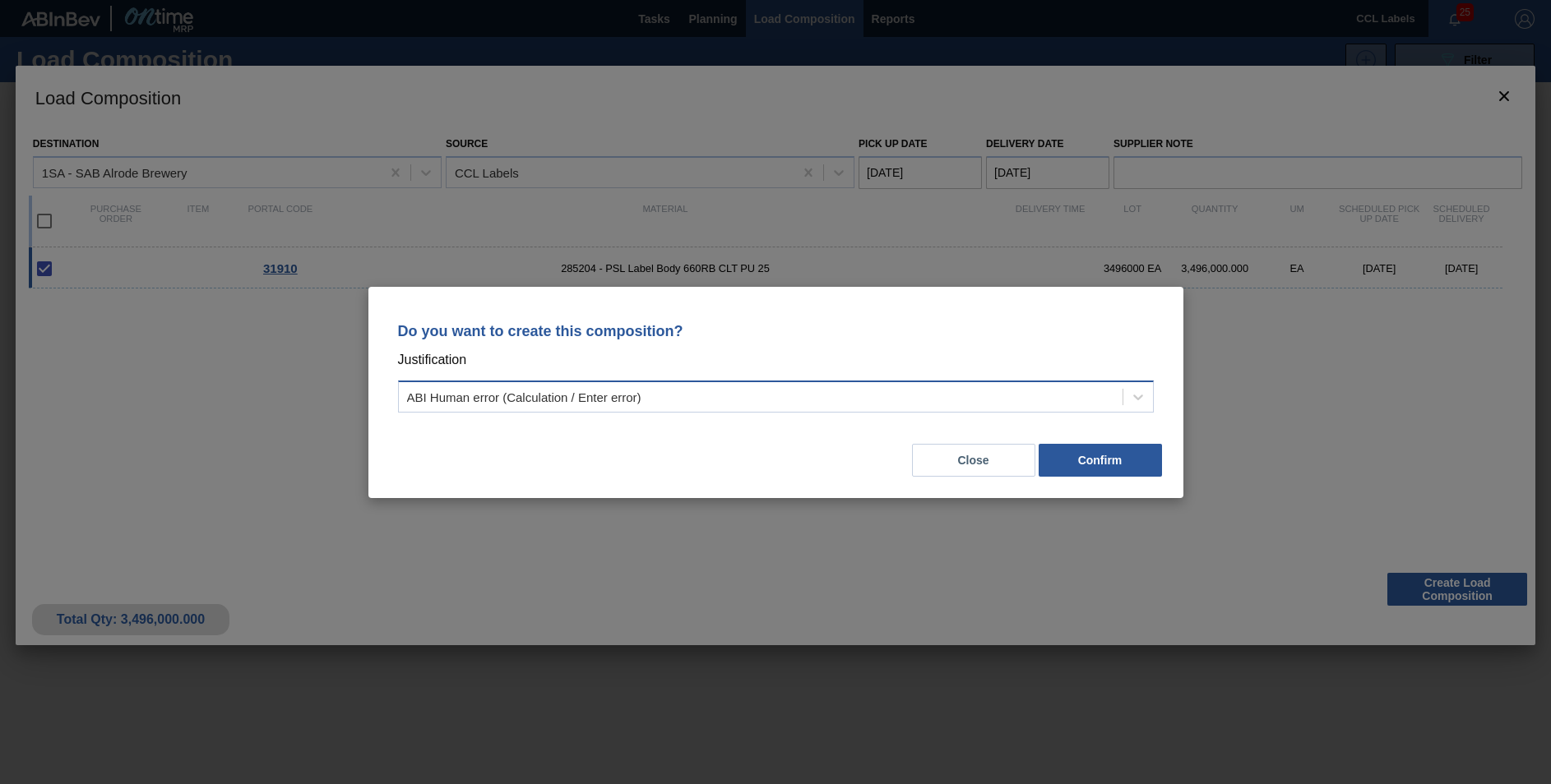
click at [622, 400] on div "ABI Human error (Calculation / Enter error)" at bounding box center [524, 397] width 234 height 14
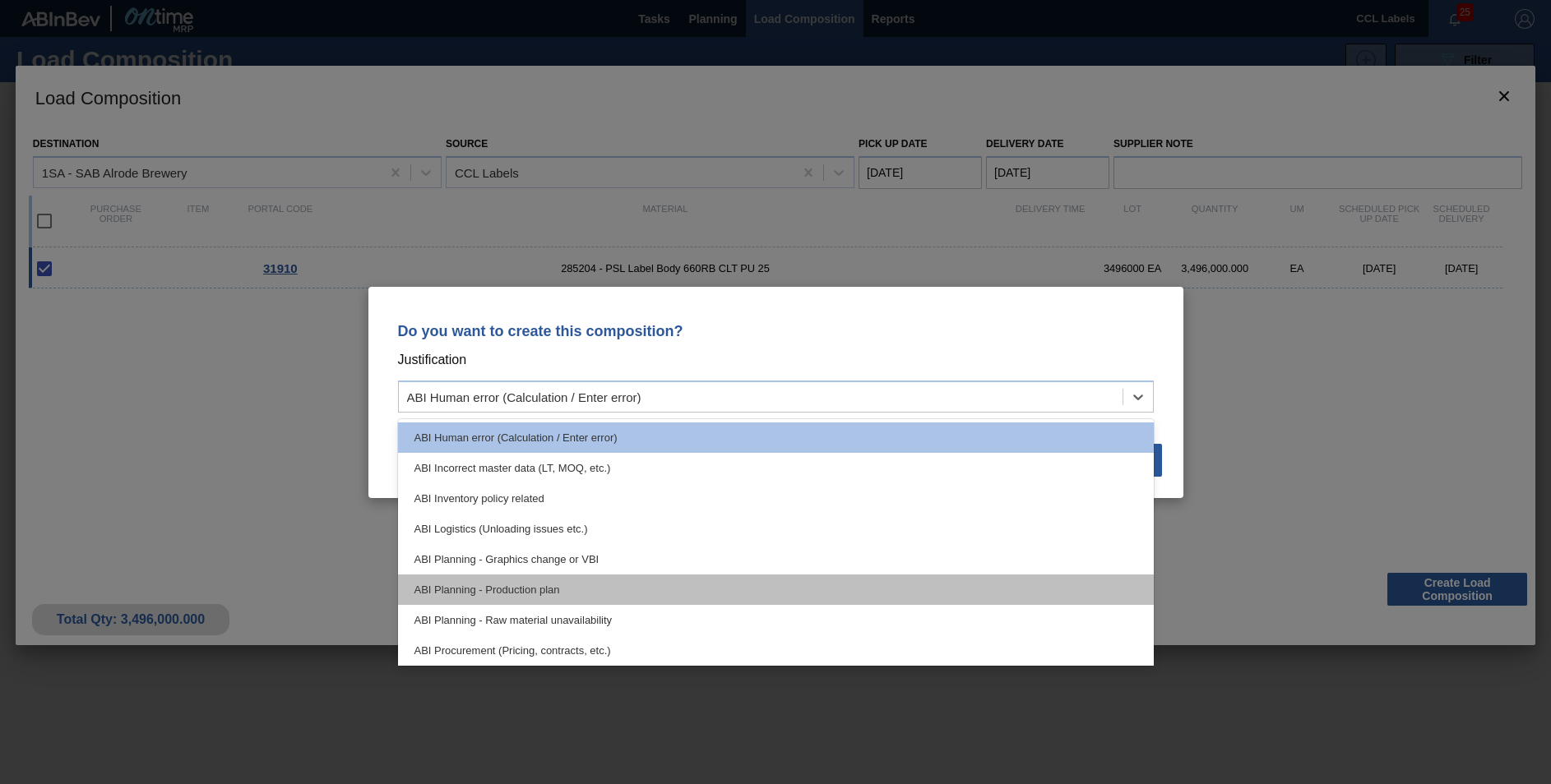
click at [537, 594] on div "ABI Planning - Production plan" at bounding box center [776, 590] width 756 height 30
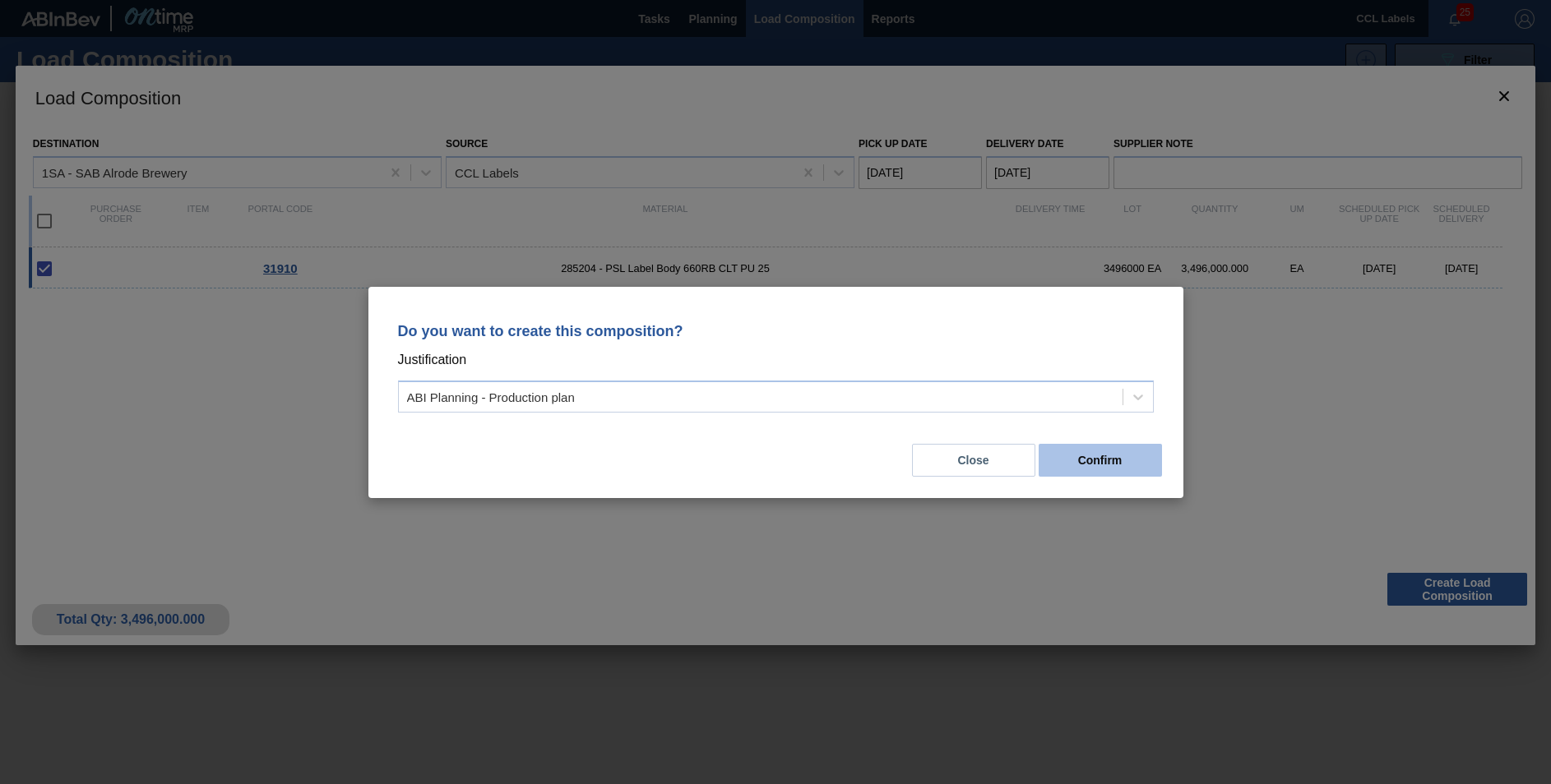
click at [1122, 464] on button "Confirm" at bounding box center [1100, 460] width 123 height 33
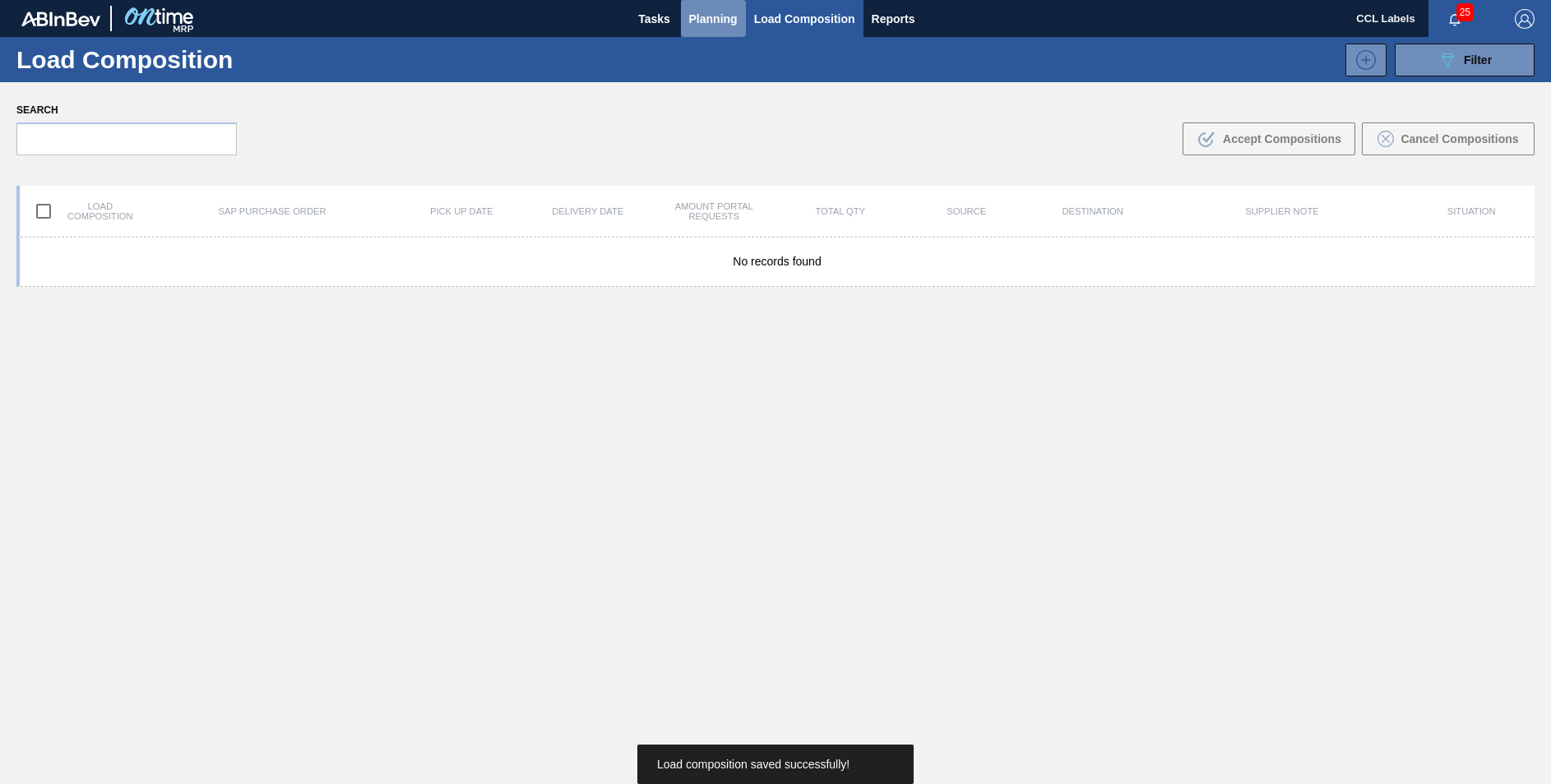
click at [703, 24] on span "Planning" at bounding box center [714, 19] width 48 height 20
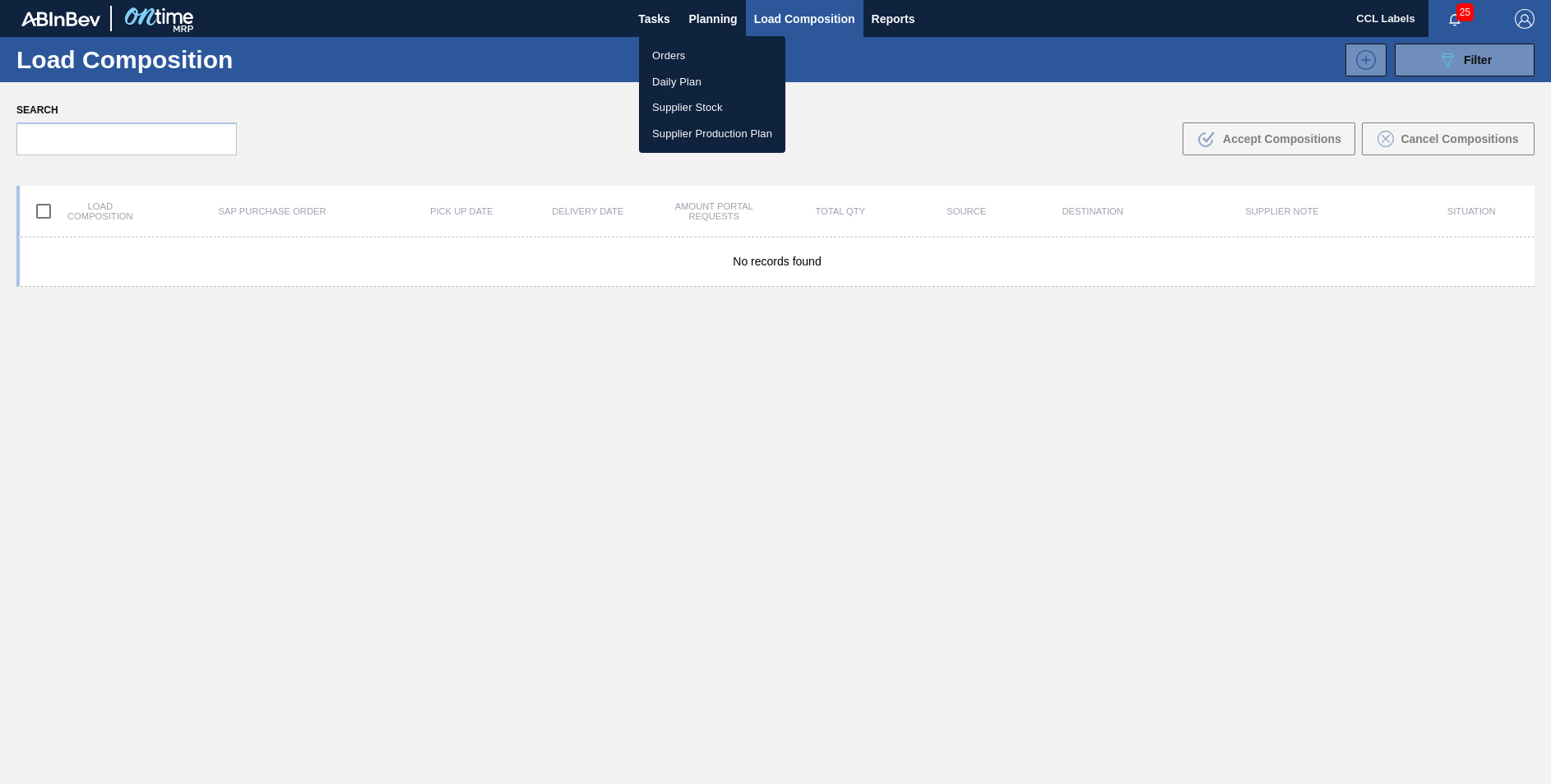
click at [668, 56] on li "Orders" at bounding box center [713, 55] width 147 height 26
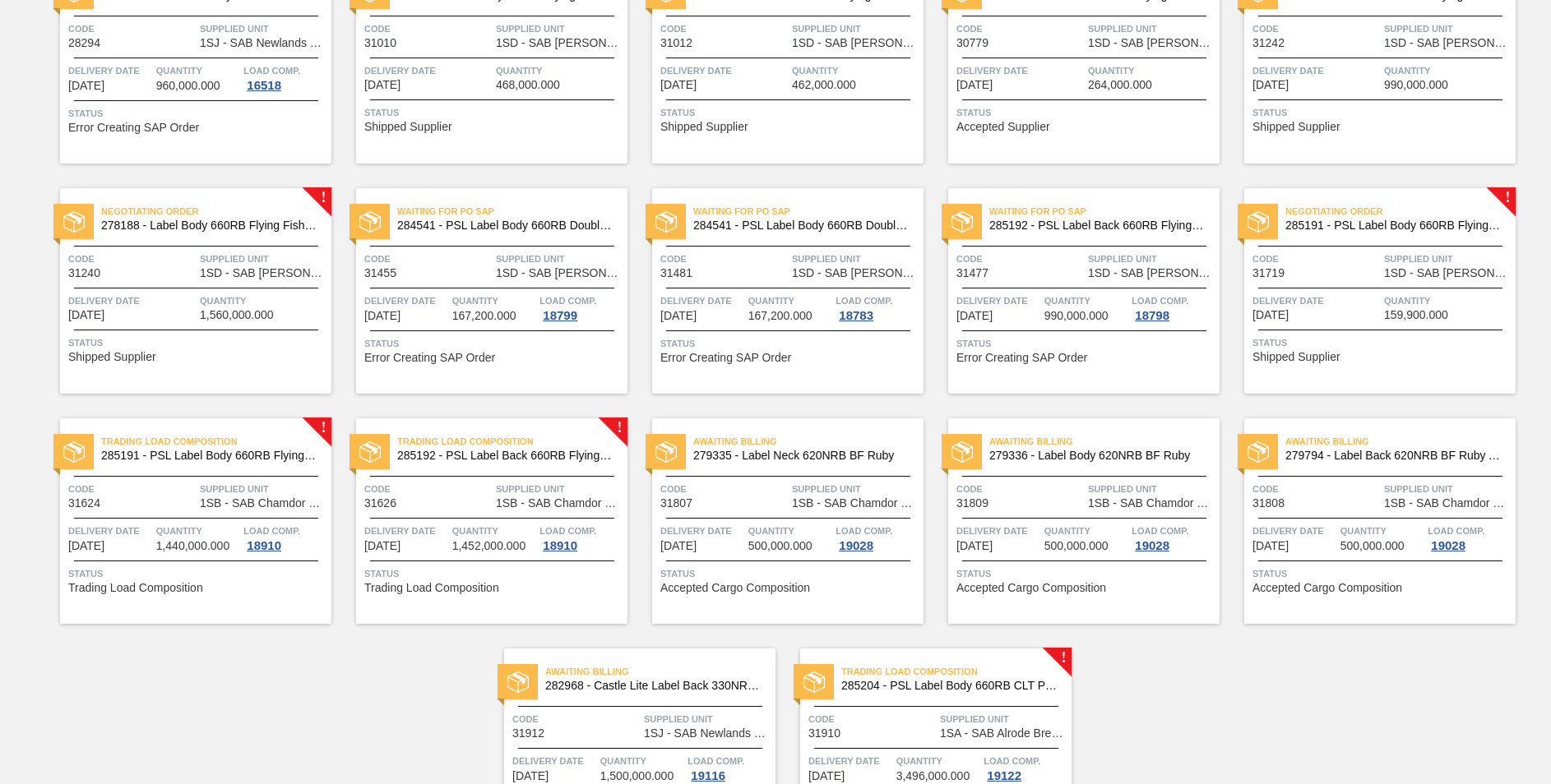
scroll to position [1009, 0]
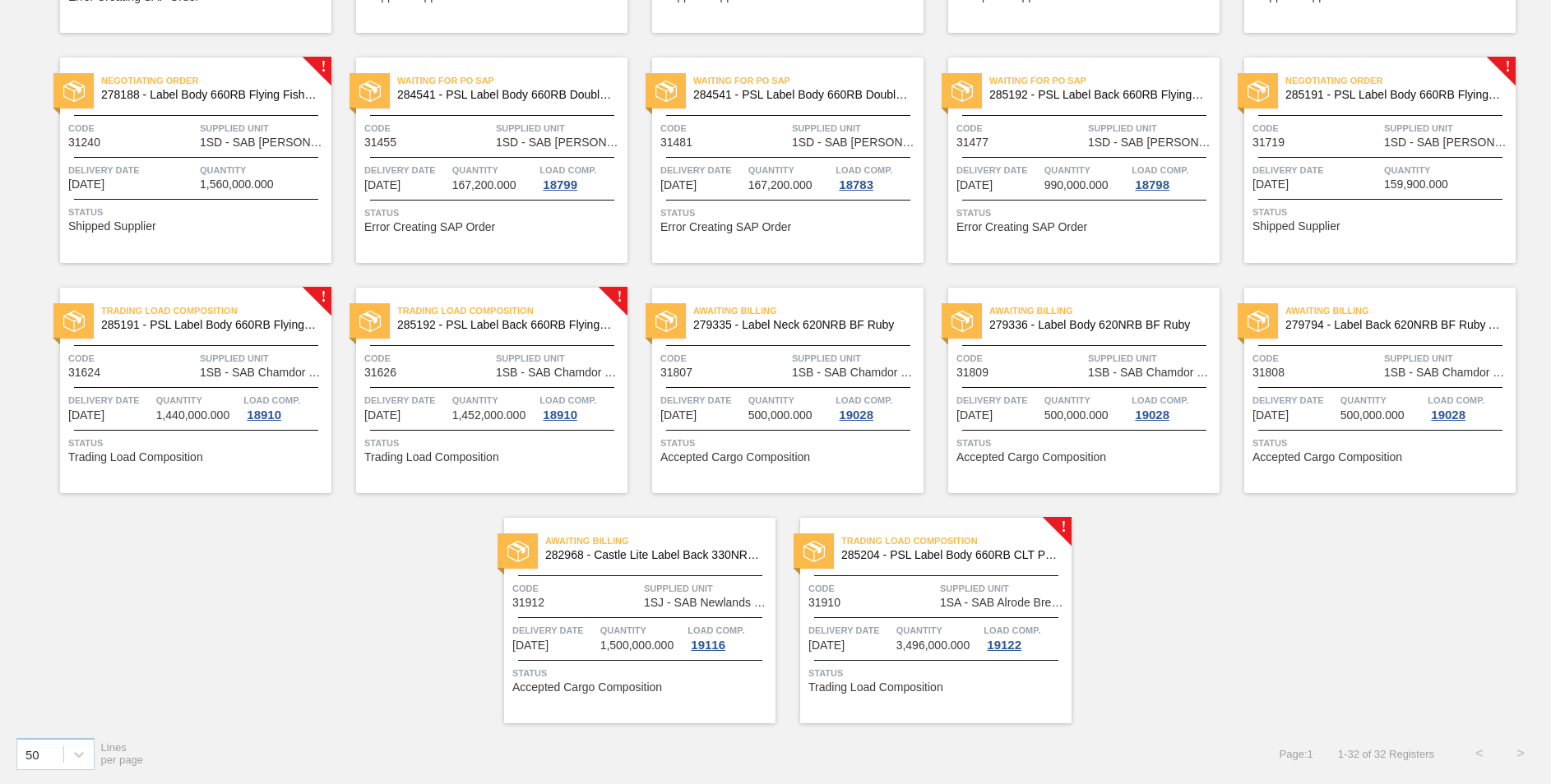
click at [954, 549] on span "Trading Load Composition" at bounding box center [956, 541] width 230 height 16
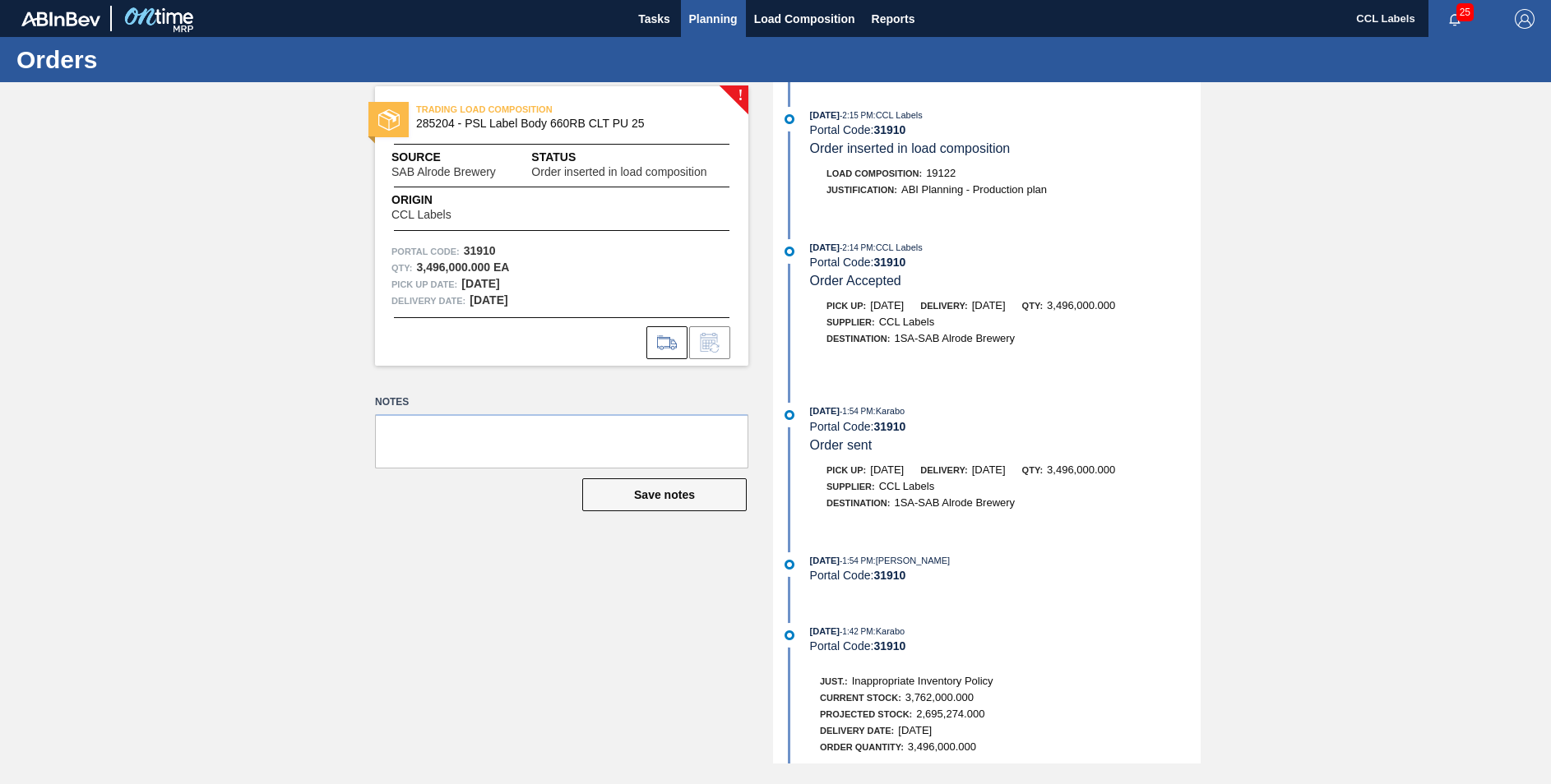
click at [725, 21] on span "Planning" at bounding box center [714, 19] width 48 height 20
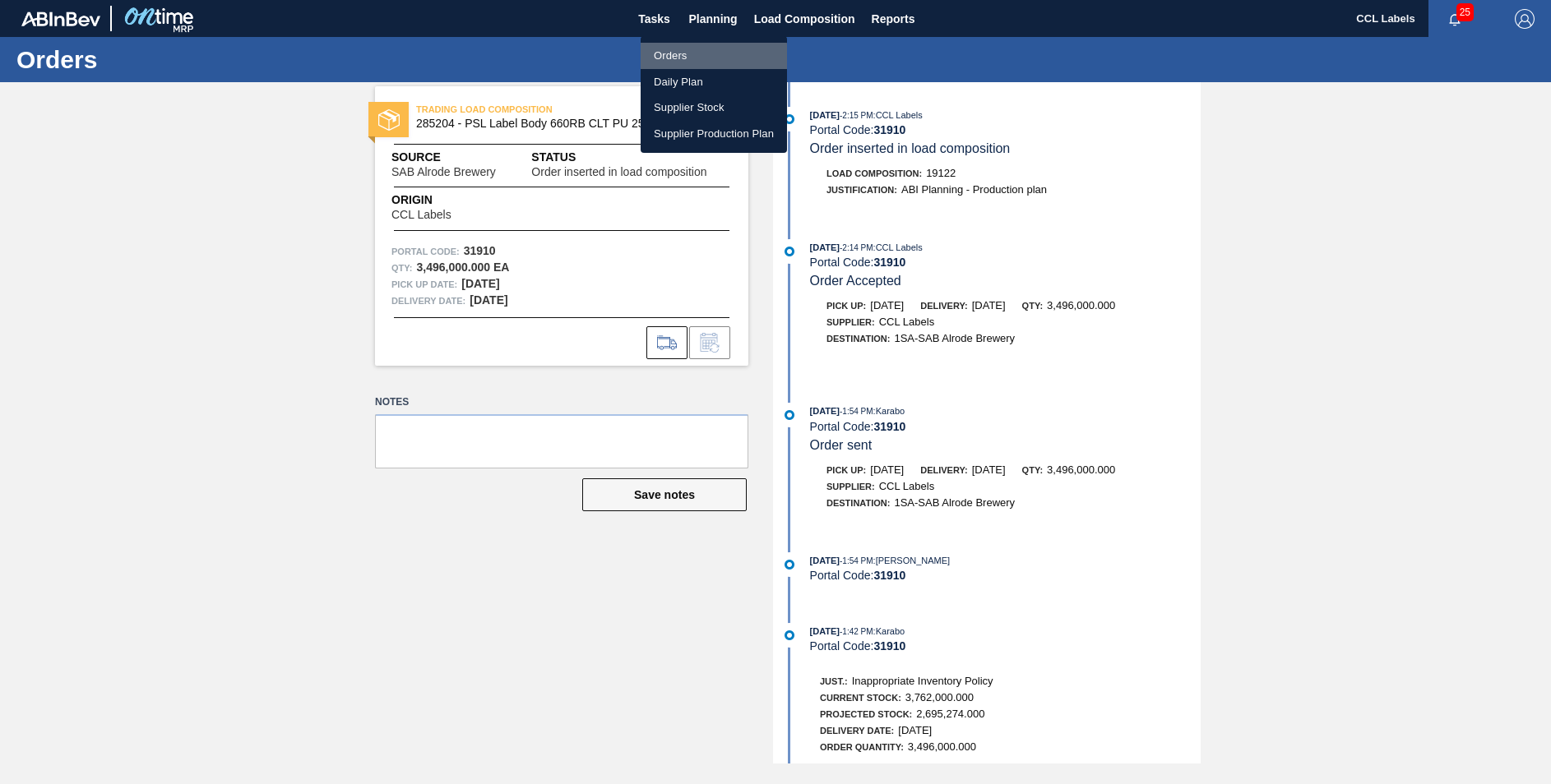
click at [674, 57] on li "Orders" at bounding box center [714, 55] width 147 height 26
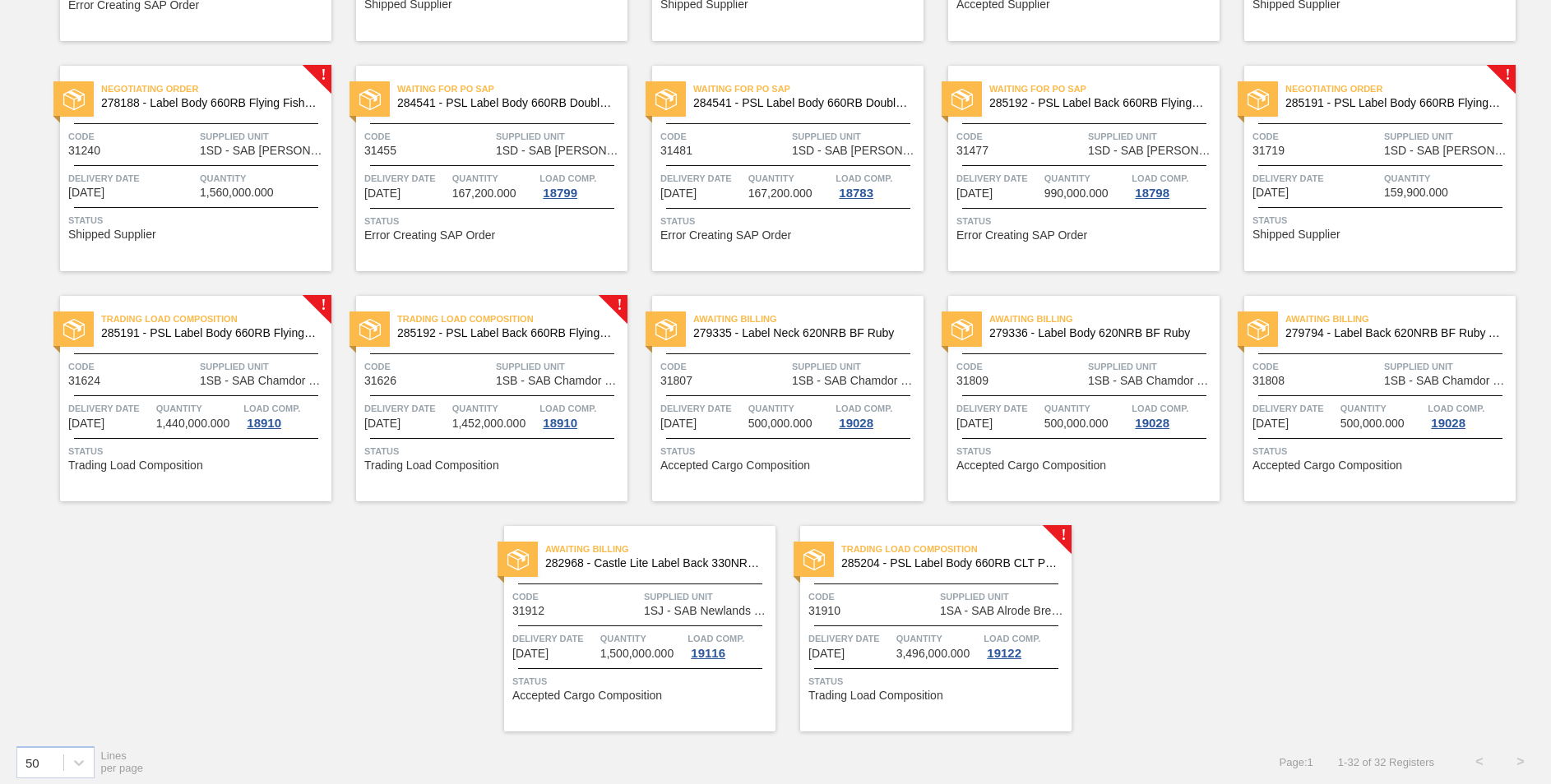
scroll to position [1009, 0]
